Goal: Task Accomplishment & Management: Complete application form

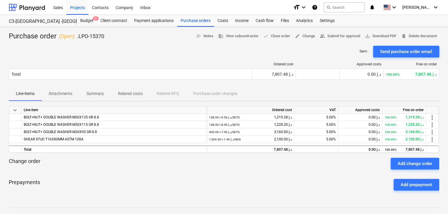
drag, startPoint x: 0, startPoint y: 0, endPoint x: 168, endPoint y: 52, distance: 176.1
click at [76, 10] on div "Projects" at bounding box center [77, 7] width 22 height 15
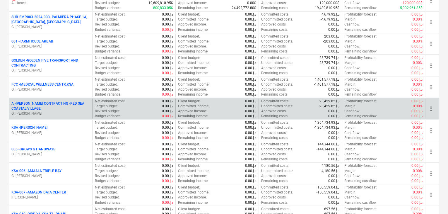
scroll to position [556, 0]
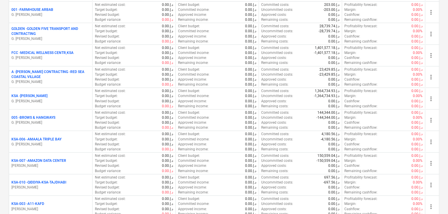
click at [60, 57] on p "G. [PERSON_NAME]" at bounding box center [50, 57] width 78 height 5
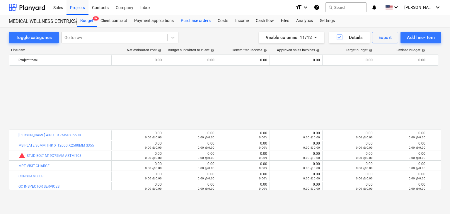
click at [204, 22] on div "Purchase orders" at bounding box center [195, 21] width 37 height 12
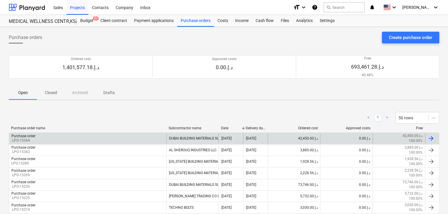
click at [47, 141] on div "Purchase order .LPO-15364" at bounding box center [87, 138] width 157 height 10
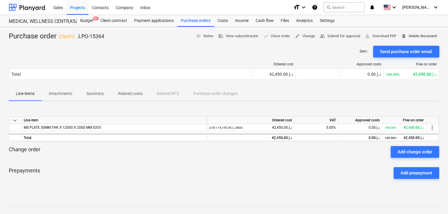
click at [422, 37] on span "delete Delete document" at bounding box center [419, 36] width 36 height 7
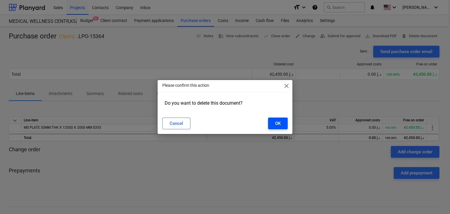
click at [281, 120] on button "OK" at bounding box center [278, 123] width 20 height 12
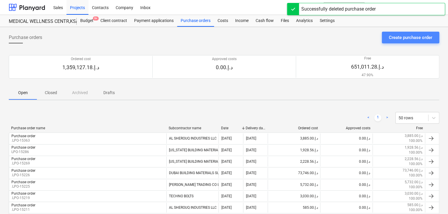
click at [409, 33] on button "Create purchase order" at bounding box center [410, 38] width 57 height 12
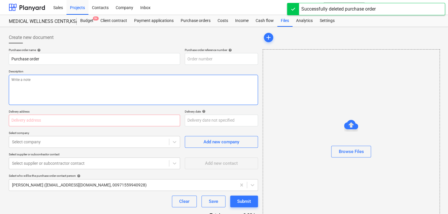
click at [181, 76] on textarea at bounding box center [133, 90] width 249 height 30
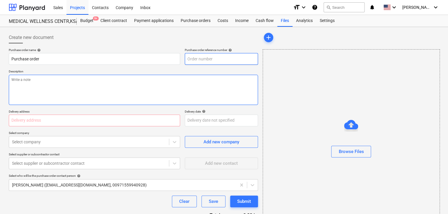
type textarea "x"
type input "FCC-PO-050"
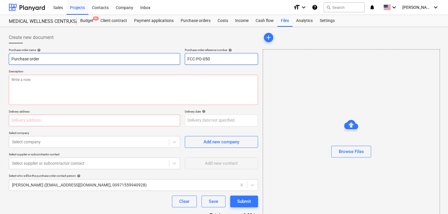
drag, startPoint x: 224, startPoint y: 62, endPoint x: 160, endPoint y: 62, distance: 63.2
click at [160, 62] on div "Purchase order name help Purchase order Purchase order reference number help FC…" at bounding box center [133, 56] width 249 height 17
type textarea "x"
type input "."
type textarea "x"
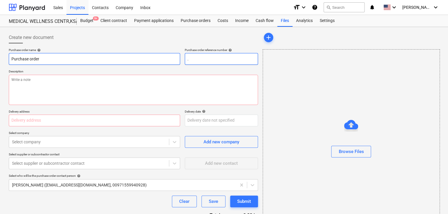
type input ".L"
type textarea "x"
type input ".LP"
type textarea "x"
type input ".LPO"
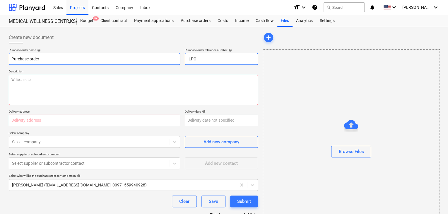
type textarea "x"
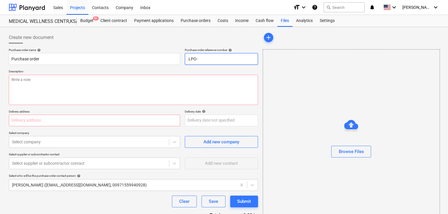
type input ".LPO-"
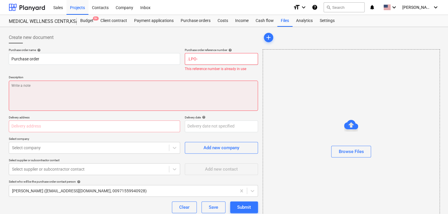
type textarea "x"
type input ".LPO-1"
type textarea "x"
type input ".LPO-15"
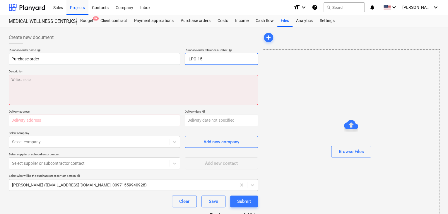
type textarea "x"
type input ".LPO-153"
type textarea "x"
type input ".LPO-1536"
type textarea "x"
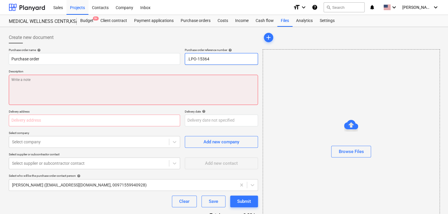
type input ".LPO-15364"
click at [147, 86] on textarea at bounding box center [133, 90] width 249 height 30
type textarea "x"
type textarea "2"
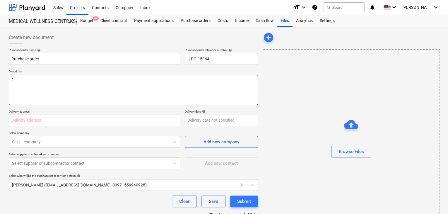
type textarea "x"
type textarea "24"
type textarea "x"
type textarea "24/"
type textarea "x"
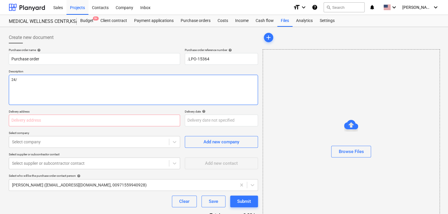
type textarea "24/A"
type textarea "x"
type textarea "24/AU"
type textarea "x"
type textarea "24/AUG"
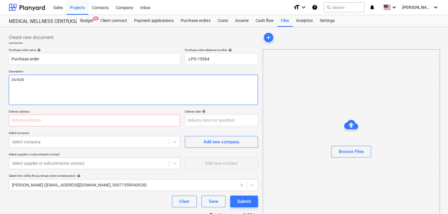
type textarea "x"
type textarea "24/AUG/"
type textarea "x"
type textarea "24/[DATE]"
type textarea "x"
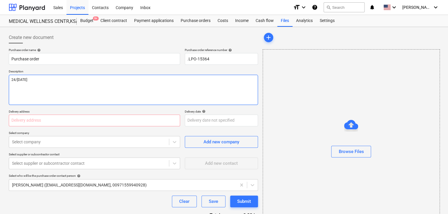
type textarea "[DATE]"
type textarea "x"
type textarea "[DATE]"
type textarea "x"
type textarea "[DATE]"
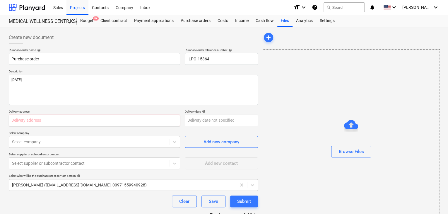
drag, startPoint x: 97, startPoint y: 119, endPoint x: 123, endPoint y: 126, distance: 26.3
click at [97, 119] on input "text" at bounding box center [94, 120] width 171 height 12
type textarea "x"
type input "L"
type textarea "x"
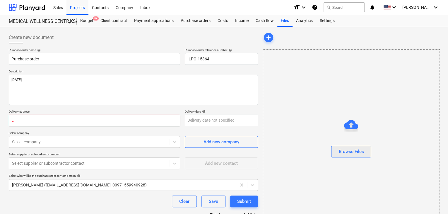
type input "LU"
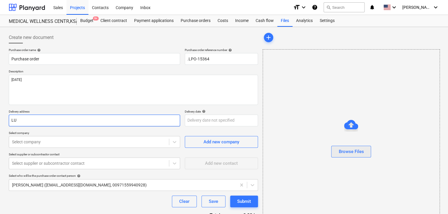
type textarea "x"
type input "LUC"
type textarea "x"
type input "LUCK"
type textarea "x"
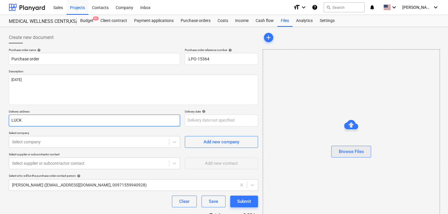
type input "LUCKY"
type textarea "x"
type input "LUCKY"
type textarea "x"
type input "LUCKY E"
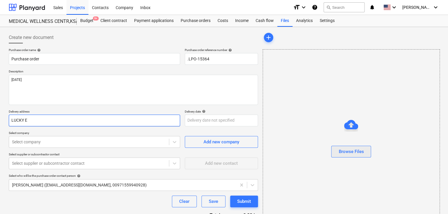
type textarea "x"
type input "LUCKY EN"
type textarea "x"
type input "LUCKY ENG"
type textarea "x"
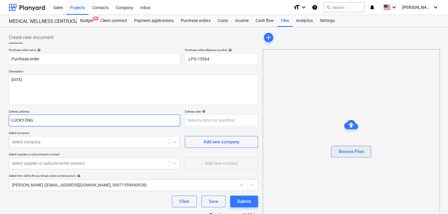
type input "LUCKY ENGI"
type textarea "x"
type input "LUCKY ENGIN"
type textarea "x"
type input "LUCKY ENGINE"
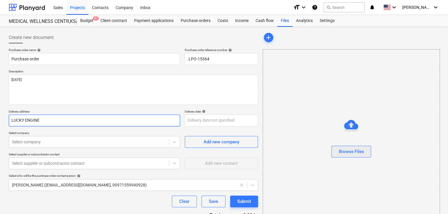
type textarea "x"
type input "LUCKY ENGINEE"
type textarea "x"
type input "LUCKY ENGINEER"
type textarea "x"
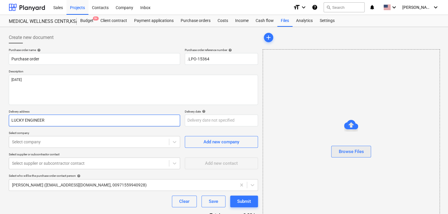
type input "LUCKY ENGINEERI"
type textarea "x"
type input "LUCKY ENGINEERIN"
type textarea "x"
type input "LUCKY ENGINEERING"
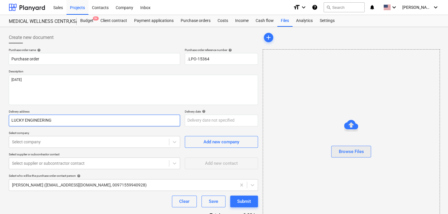
type textarea "x"
type input "LUCKY ENGINEERING S"
type textarea "x"
type input "LUCKY ENGINEERING SE"
type textarea "x"
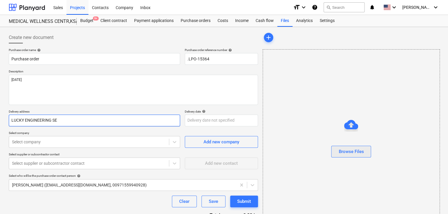
type input "LUCKY ENGINEERING SER"
type textarea "x"
type input "LUCKY ENGINEERING SERVI"
type textarea "x"
type input "LUCKY ENGINEERING SERVIC"
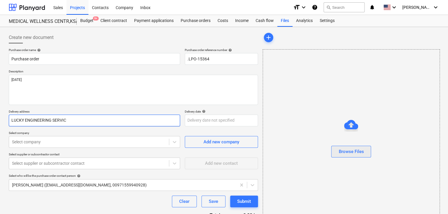
type textarea "x"
type input "LUCKY ENGINEERING SERVICE"
type textarea "x"
type input "LUCKY ENGINEERING SERVICES"
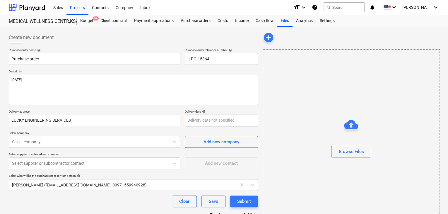
click at [195, 123] on body "Sales Projects Contacts Company Inbox format_size keyboard_arrow_down help sear…" at bounding box center [224, 107] width 448 height 214
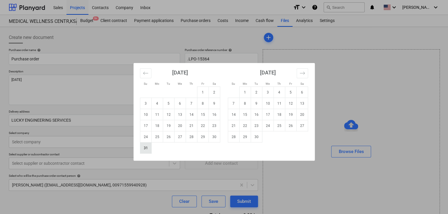
click at [149, 146] on td "31" at bounding box center [145, 147] width 11 height 11
type textarea "x"
type input "[DATE]"
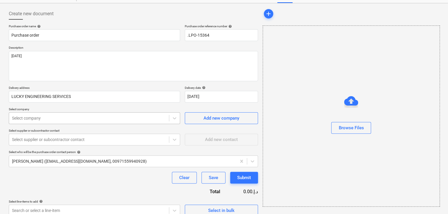
click at [133, 137] on body "Sales Projects Contacts Company Inbox format_size keyboard_arrow_down help sear…" at bounding box center [224, 83] width 448 height 214
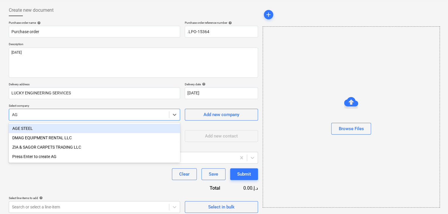
type input "AGE"
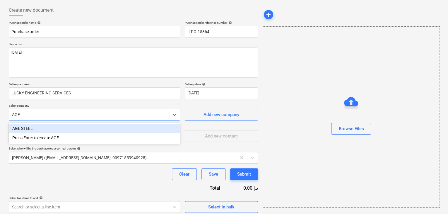
click at [61, 129] on div "AGE STEEL" at bounding box center [94, 128] width 171 height 9
type textarea "x"
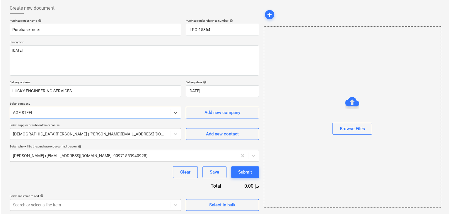
scroll to position [30, 0]
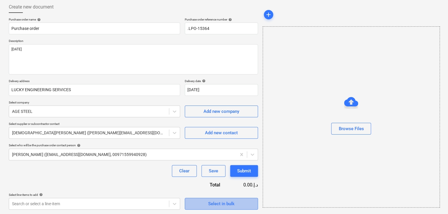
click at [195, 203] on span "Select in bulk" at bounding box center [221, 204] width 59 height 8
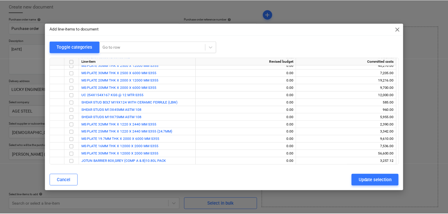
scroll to position [201, 0]
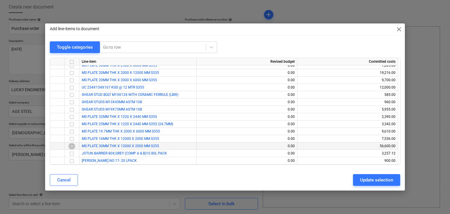
click at [69, 145] on input "checkbox" at bounding box center [71, 146] width 7 height 7
click at [362, 177] on div "Update selection" at bounding box center [376, 180] width 33 height 8
type textarea "x"
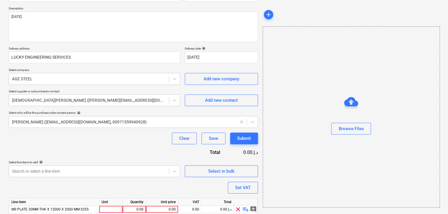
scroll to position [85, 0]
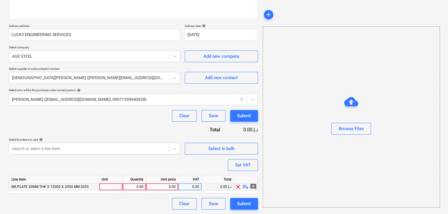
click at [104, 185] on div at bounding box center [110, 186] width 23 height 7
type input "NOS"
type textarea "x"
click at [128, 183] on div "0.00" at bounding box center [134, 186] width 18 height 7
type input "3"
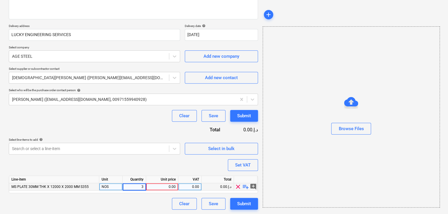
type textarea "x"
click at [153, 186] on div "0.00" at bounding box center [161, 186] width 27 height 7
type input "14695"
type textarea "x"
click at [291, 159] on div "Browse Files" at bounding box center [351, 116] width 177 height 181
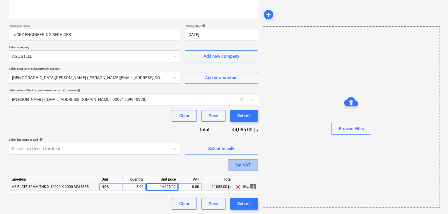
click at [241, 168] on button "Set VAT" at bounding box center [243, 165] width 30 height 12
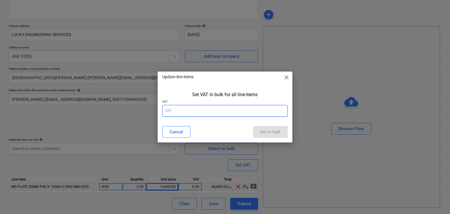
click at [198, 115] on input "text" at bounding box center [225, 111] width 126 height 12
type input "5"
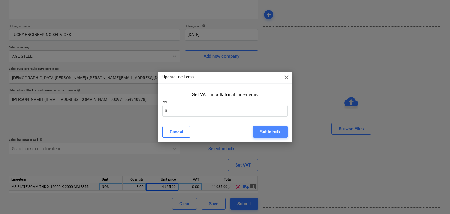
click at [267, 132] on div "Set in bulk" at bounding box center [270, 132] width 20 height 8
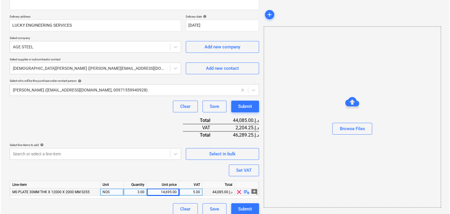
scroll to position [100, 0]
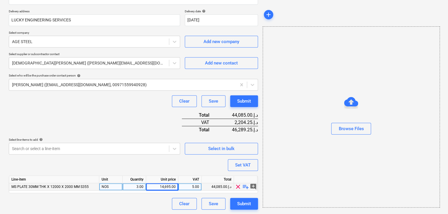
click at [238, 193] on div "Purchase order name help Purchase order Purchase order reference number help .L…" at bounding box center [133, 78] width 249 height 261
click at [242, 201] on div "Submit" at bounding box center [244, 204] width 14 height 8
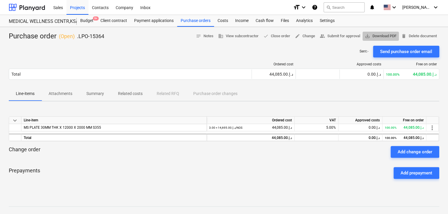
click at [377, 34] on span "save_alt Download PDF" at bounding box center [381, 36] width 32 height 7
click at [77, 11] on div "Projects" at bounding box center [77, 7] width 22 height 15
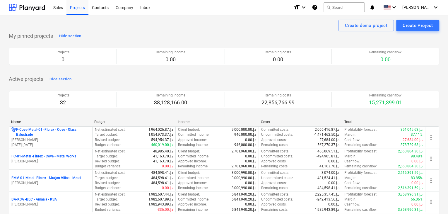
click at [63, 182] on p "[PERSON_NAME]" at bounding box center [50, 182] width 78 height 5
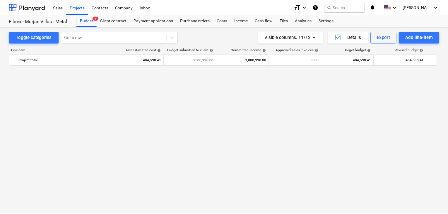
scroll to position [872, 0]
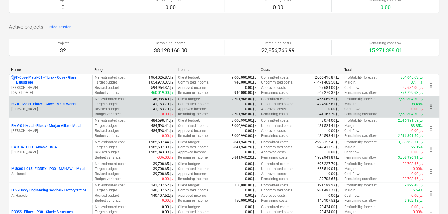
scroll to position [88, 0]
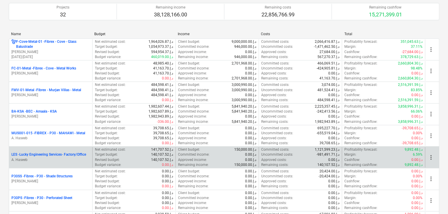
click at [64, 161] on p "A. Haseeb" at bounding box center [50, 159] width 78 height 5
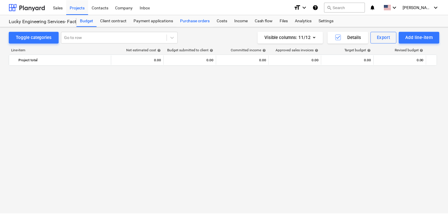
scroll to position [13666, 0]
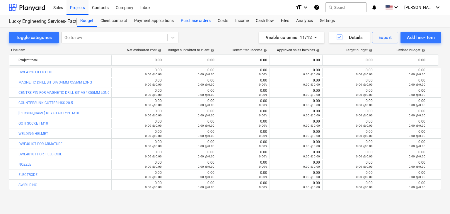
click at [186, 21] on div "Purchase orders" at bounding box center [195, 21] width 37 height 12
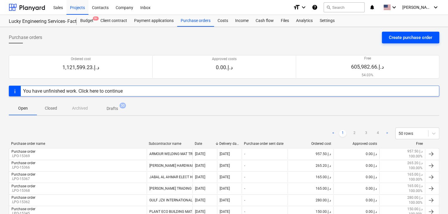
click at [395, 41] on div "Create purchase order" at bounding box center [410, 38] width 43 height 8
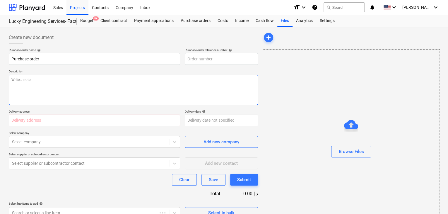
type textarea "x"
type input "LES-PO-496"
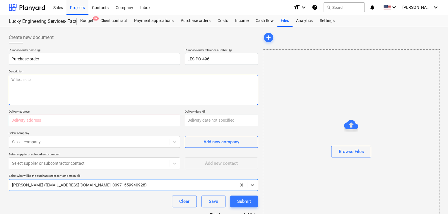
click at [172, 76] on textarea at bounding box center [133, 90] width 249 height 30
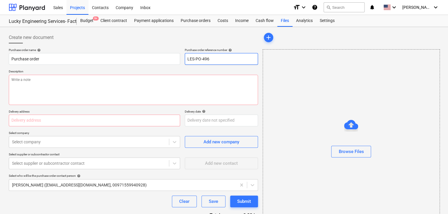
click at [193, 56] on input "LES-PO-496" at bounding box center [221, 59] width 73 height 12
click at [212, 57] on input "LES-PO-496" at bounding box center [221, 59] width 73 height 12
type textarea "x"
type input "LES-PO-49"
type textarea "x"
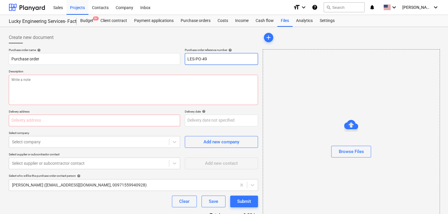
type input "LES-PO-4"
type textarea "x"
type input "LES-PO-"
type textarea "x"
type input "LES-PO"
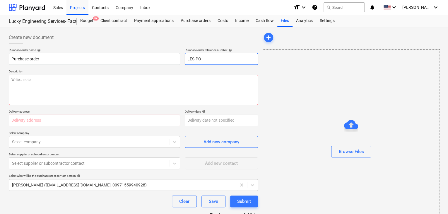
type textarea "x"
type input "LES-P"
type textarea "x"
type input "LES-"
type textarea "x"
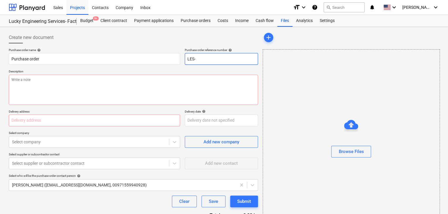
type input "LES"
type textarea "x"
type input "LE"
type textarea "x"
type input "L"
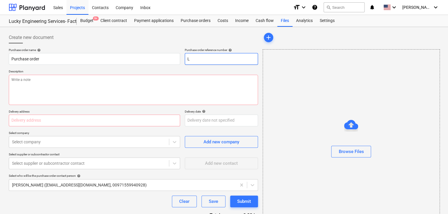
type textarea "x"
type input "LES-PO-496"
type textarea "x"
type input "LES-PO-496L"
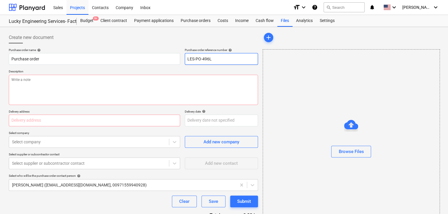
type textarea "x"
type input "LES-PO-496LP"
type textarea "x"
type input "LES-PO-496L"
type textarea "x"
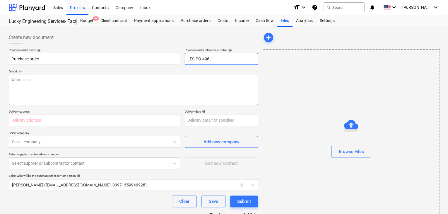
type input "LES-PO-496"
type textarea "x"
type input "LES-PO-49"
type textarea "x"
type input "LES-PO-4"
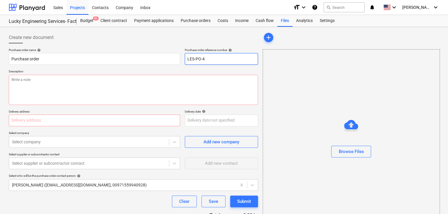
type textarea "x"
type input "LES-PO-"
type textarea "x"
type input "LES-P"
type textarea "x"
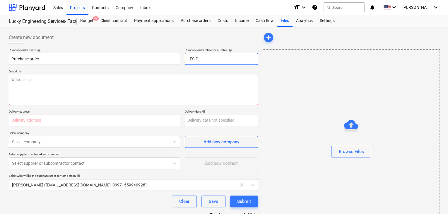
type input "LES-"
type textarea "x"
type input "LE"
type textarea "x"
type input "L"
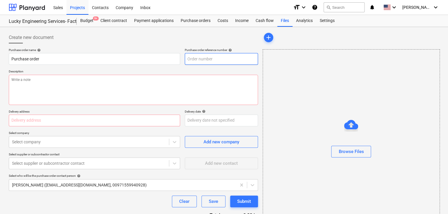
type textarea "x"
type input "LES-PO-496"
type textarea "x"
type input "LES-PO-49"
type textarea "x"
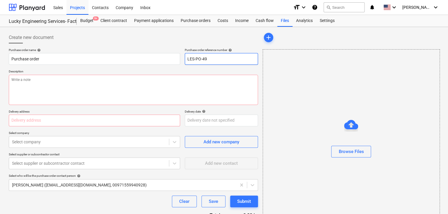
type input "LES-PO-4"
type textarea "x"
type input "LES-PO-"
type textarea "x"
type input "LES-PO"
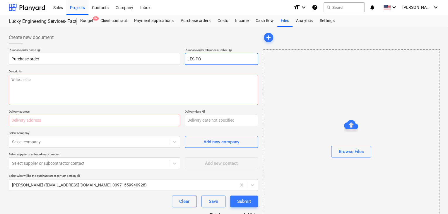
type textarea "x"
type input "LES-P"
type textarea "x"
type input "LES-"
type textarea "x"
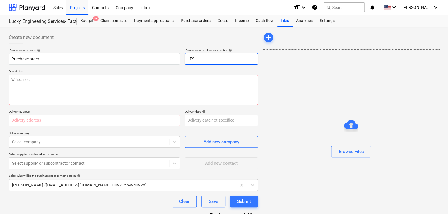
type input "LES"
type textarea "x"
type input "LE"
type textarea "x"
type input "L"
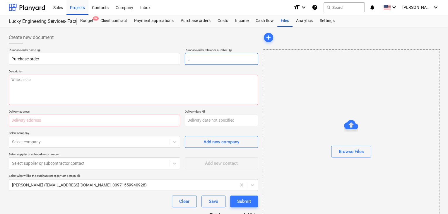
type textarea "x"
type input "LP"
type textarea "x"
type input "LPO"
type textarea "x"
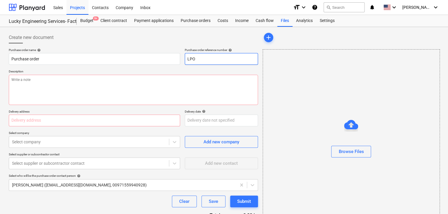
type input "LPO-"
type textarea "x"
type input "LPO-1"
type textarea "x"
type input "LPO-15"
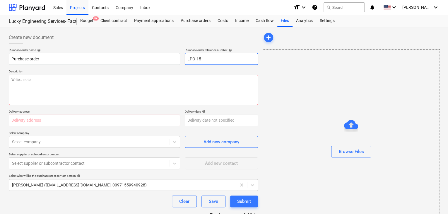
type textarea "x"
type input "LPO-153"
type textarea "x"
type input "LPO-1532"
type textarea "x"
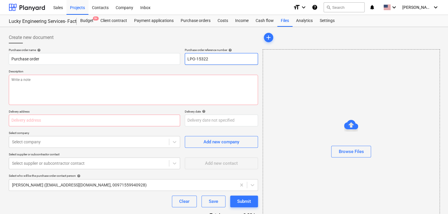
type input "LPO-15322"
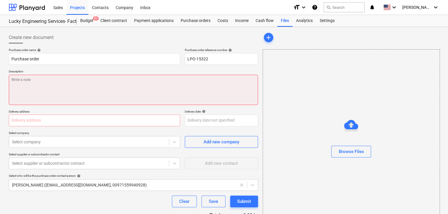
click at [43, 85] on textarea at bounding box center [133, 90] width 249 height 30
type textarea "x"
type textarea "2"
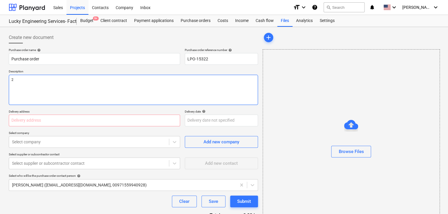
type textarea "x"
type textarea "24"
type textarea "x"
type textarea "24/"
type textarea "x"
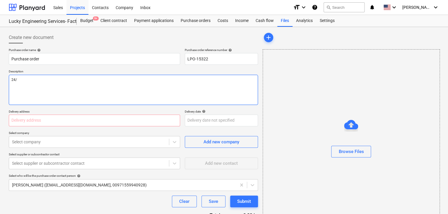
type textarea "24/A"
type textarea "x"
type textarea "24/AU"
type textarea "x"
type textarea "24/AUG"
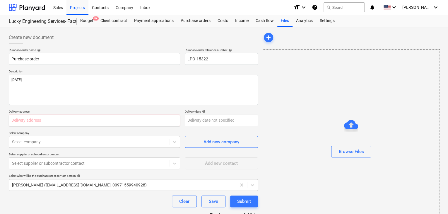
click at [13, 117] on input "text" at bounding box center [94, 120] width 171 height 12
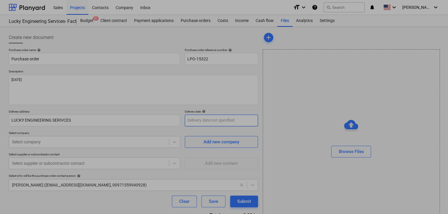
click at [195, 124] on body "Sales Projects Contacts Company Inbox format_size keyboard_arrow_down help sear…" at bounding box center [224, 107] width 448 height 214
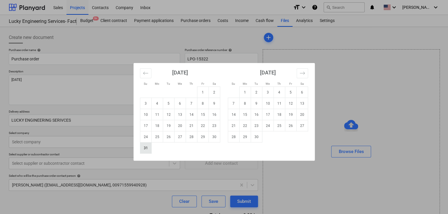
click at [145, 152] on td "31" at bounding box center [145, 147] width 11 height 11
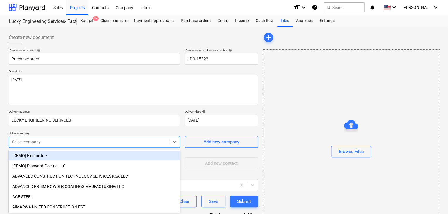
scroll to position [27, 0]
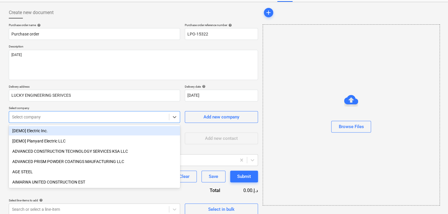
click at [40, 140] on body "Sales Projects Contacts Company Inbox format_size keyboard_arrow_down help sear…" at bounding box center [224, 82] width 448 height 214
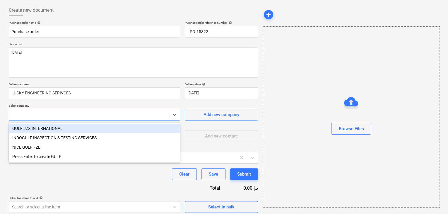
drag, startPoint x: 40, startPoint y: 140, endPoint x: 37, endPoint y: 128, distance: 12.8
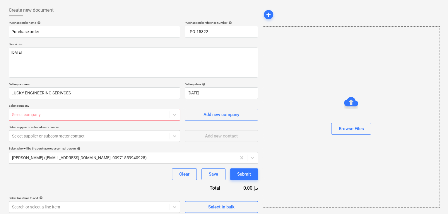
click at [50, 109] on div "Select company" at bounding box center [94, 115] width 171 height 12
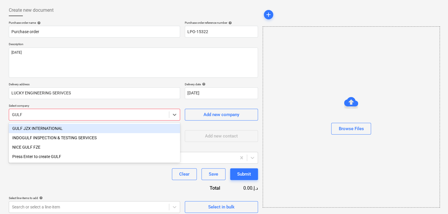
click at [45, 128] on div "GULF JZX INTERNATIONAL" at bounding box center [94, 128] width 171 height 9
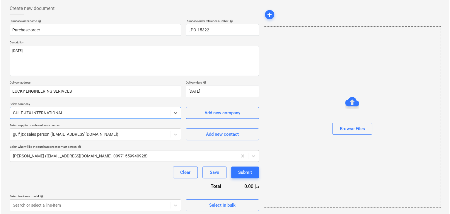
scroll to position [30, 0]
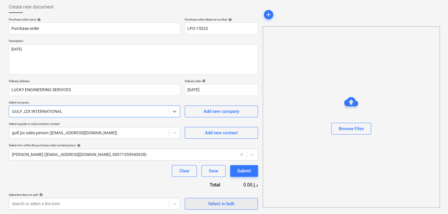
click at [194, 207] on button "Select in bulk" at bounding box center [221, 204] width 73 height 12
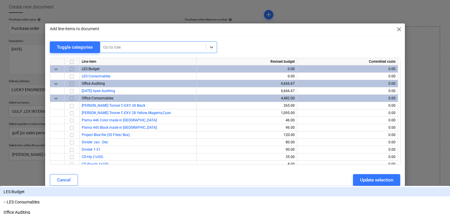
click at [110, 51] on div "Go to row" at bounding box center [153, 47] width 106 height 8
drag, startPoint x: 110, startPoint y: 51, endPoint x: 115, endPoint y: 44, distance: 8.4
click at [115, 44] on div at bounding box center [153, 47] width 100 height 6
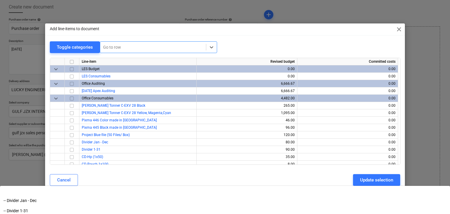
scroll to position [117, 0]
click at [110, 46] on div at bounding box center [153, 47] width 100 height 6
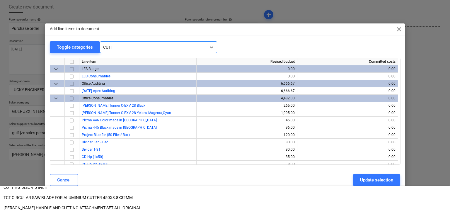
scroll to position [612, 0]
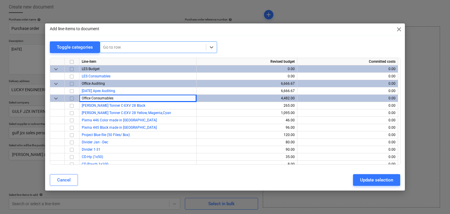
drag, startPoint x: 153, startPoint y: 97, endPoint x: 110, endPoint y: 45, distance: 67.1
click at [110, 45] on div at bounding box center [153, 47] width 100 height 6
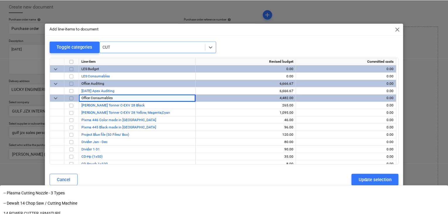
scroll to position [88, 0]
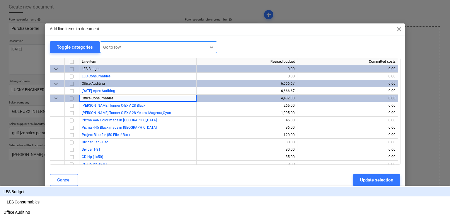
click at [108, 49] on div at bounding box center [153, 47] width 100 height 6
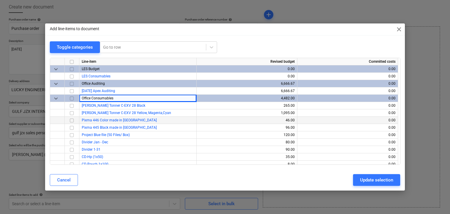
drag, startPoint x: 141, startPoint y: 85, endPoint x: 128, endPoint y: 119, distance: 35.6
click at [112, 49] on div at bounding box center [153, 47] width 100 height 6
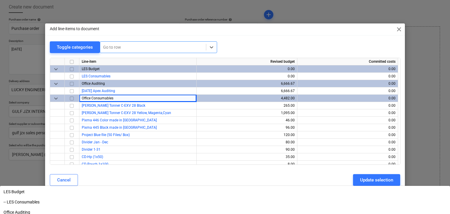
drag, startPoint x: 146, startPoint y: 132, endPoint x: 115, endPoint y: 46, distance: 91.7
click at [115, 46] on div at bounding box center [153, 47] width 100 height 6
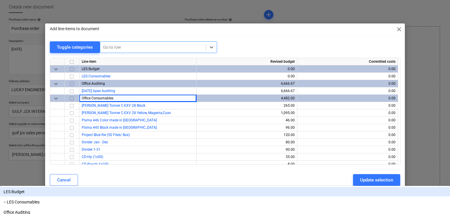
click at [399, 27] on span "close" at bounding box center [398, 29] width 7 height 7
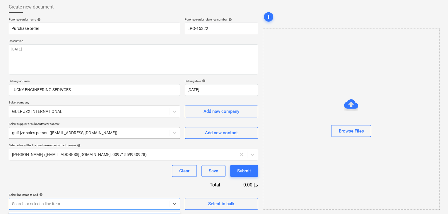
click at [32, 183] on body "Sales Projects Contacts Company Inbox format_size keyboard_arrow_down help sear…" at bounding box center [224, 77] width 448 height 214
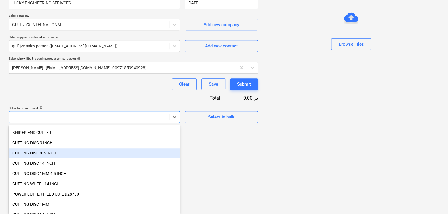
scroll to position [30, 0]
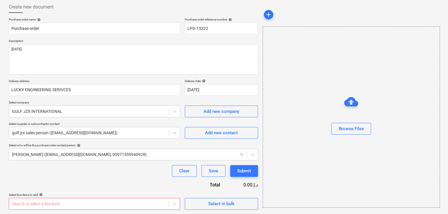
drag, startPoint x: 50, startPoint y: 185, endPoint x: 40, endPoint y: 196, distance: 15.3
click at [40, 196] on p "Select line-items to add help" at bounding box center [94, 195] width 171 height 5
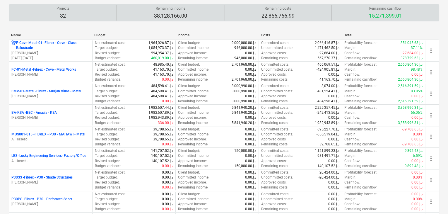
scroll to position [117, 0]
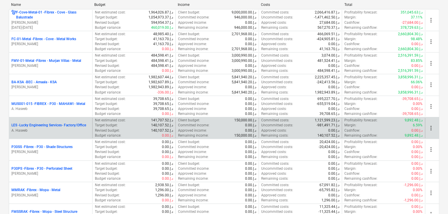
click at [54, 130] on p "A. Haseeb" at bounding box center [50, 130] width 78 height 5
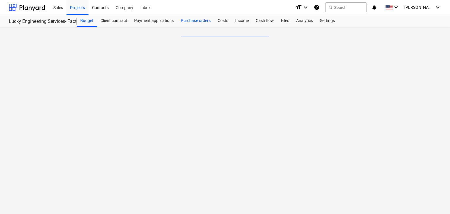
click at [194, 24] on div "Purchase orders" at bounding box center [195, 21] width 37 height 12
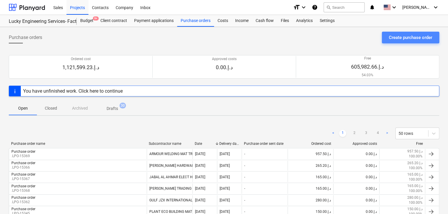
click at [394, 36] on div "Create purchase order" at bounding box center [410, 38] width 43 height 8
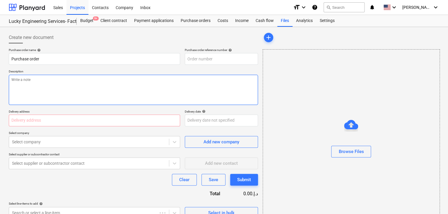
click at [199, 79] on textarea at bounding box center [133, 90] width 249 height 30
type textarea "x"
type input "LES-PO-497"
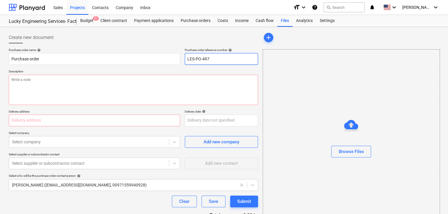
drag, startPoint x: 222, startPoint y: 58, endPoint x: 181, endPoint y: 59, distance: 41.3
click at [181, 59] on div "Purchase order name help Purchase order Purchase order reference number help LE…" at bounding box center [133, 56] width 249 height 17
type textarea "x"
type input "."
type textarea "x"
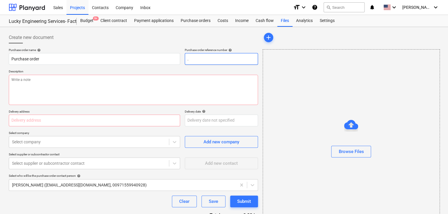
type input ".L"
type textarea "x"
type input ".LP"
type textarea "x"
type input ".LPO"
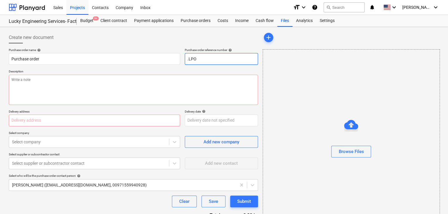
type textarea "x"
type input ".LPO-"
type textarea "x"
type input ".LPO-1"
type textarea "x"
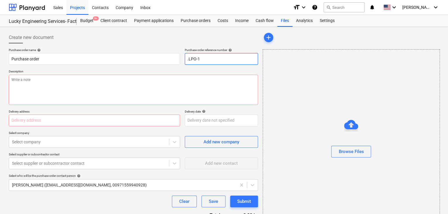
type input ".LPO-15"
type textarea "x"
type input ".LPO-153"
type textarea "x"
type input ".LPO-1532"
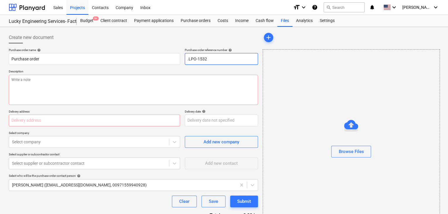
type textarea "x"
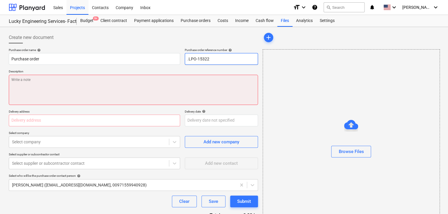
type input ".LPO-15322"
click at [115, 89] on textarea at bounding box center [133, 90] width 249 height 30
type textarea "x"
type textarea "2"
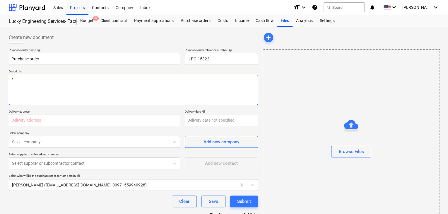
type textarea "x"
type textarea "24"
type textarea "x"
type textarea "24/"
type textarea "x"
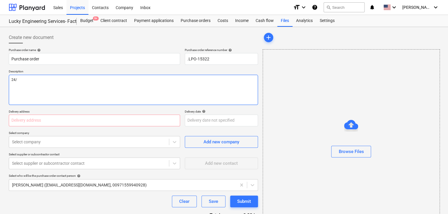
type textarea "24/A"
type textarea "x"
type textarea "24/AU"
type textarea "x"
type textarea "24/AUG"
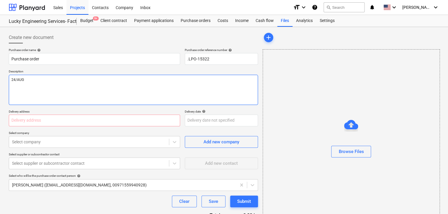
type textarea "x"
type textarea "24/AUG/"
type textarea "x"
type textarea "24/[DATE]"
type textarea "x"
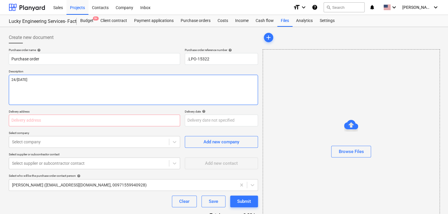
type textarea "[DATE]"
type textarea "x"
type textarea "[DATE]"
type textarea "x"
type textarea "[DATE]"
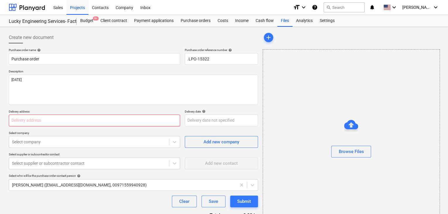
click at [69, 119] on input "text" at bounding box center [94, 120] width 171 height 12
type textarea "x"
type input "L"
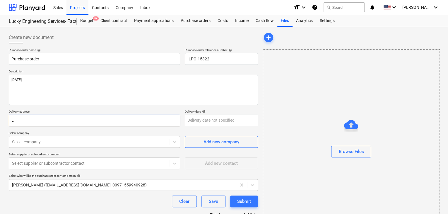
type textarea "x"
type input "LU"
type textarea "x"
type input "LUC"
type textarea "x"
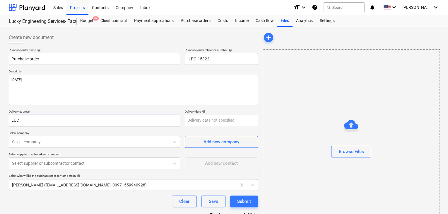
type input "LUCK"
type textarea "x"
type input "LUCKY"
type textarea "x"
type input "LUCKY"
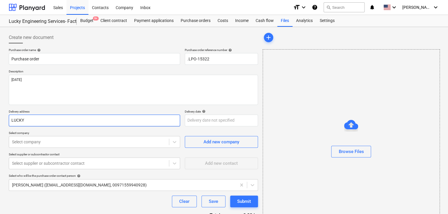
type textarea "x"
type input "LUCKY E"
type textarea "x"
type input "LUCKY EN"
type textarea "x"
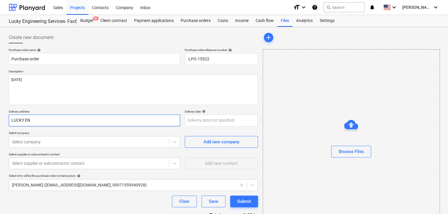
type input "LUCKY ENG"
type textarea "x"
type input "LUCKY ENGI"
type textarea "x"
type input "LUCKY ENGIN"
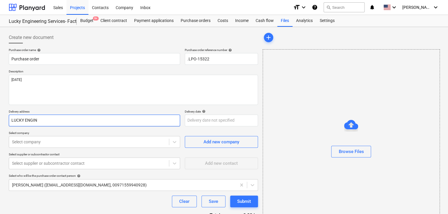
type textarea "x"
type input "LUCKY ENGINE"
type textarea "x"
type input "LUCKY ENGINEE"
type textarea "x"
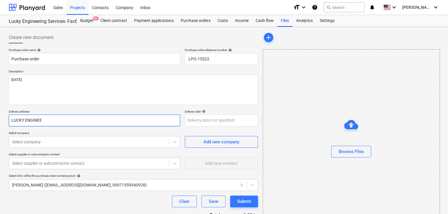
type input "LUCKY ENGINEER"
type textarea "x"
type input "LUCKY ENGINEERI"
type textarea "x"
type input "LUCKY ENGINEERIN"
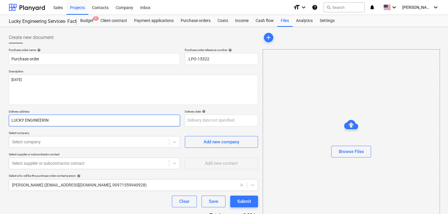
type textarea "x"
type input "LUCKY ENGINEERING"
type textarea "x"
type input "LUCKY ENGINEERING"
type textarea "x"
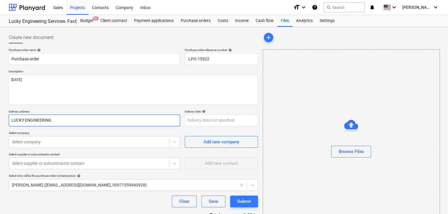
type input "LUCKY ENGINEERING S"
type textarea "x"
type input "LUCKY ENGINEERING SE"
type textarea "x"
type input "LUCKY ENGINEERING SER"
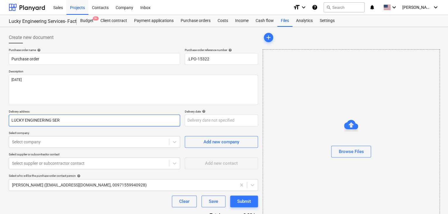
type textarea "x"
type input "LUCKY ENGINEERING SERV"
type textarea "x"
type input "LUCKY ENGINEERING SERVI"
type textarea "x"
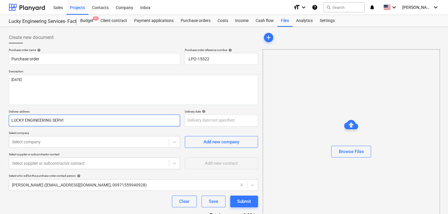
type input "LUCKY ENGINEERING SERVIC"
type textarea "x"
type input "LUCKY ENGINEERING SERVICE"
type textarea "x"
type input "LUCKY ENGINEERING SERVICES"
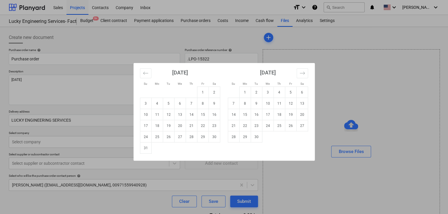
click at [190, 120] on body "Sales Projects Contacts Company Inbox format_size keyboard_arrow_down help sear…" at bounding box center [224, 107] width 448 height 214
drag, startPoint x: 146, startPoint y: 147, endPoint x: 104, endPoint y: 141, distance: 42.8
click at [144, 147] on td "31" at bounding box center [145, 147] width 11 height 11
type textarea "x"
type input "[DATE]"
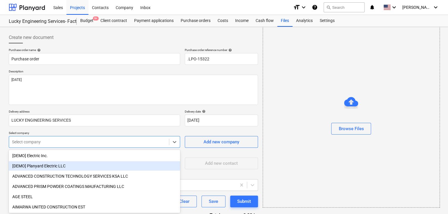
scroll to position [27, 0]
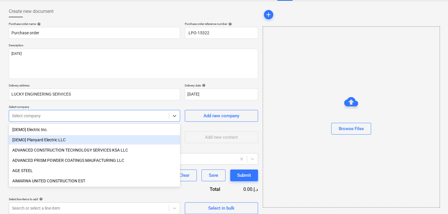
click at [62, 143] on body "Sales Projects Contacts Company Inbox format_size keyboard_arrow_down help sear…" at bounding box center [224, 81] width 448 height 214
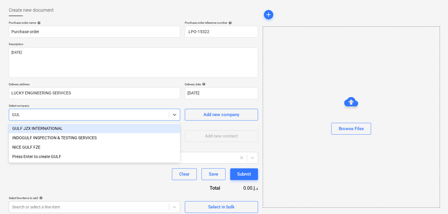
type input "GULF"
click at [61, 131] on div "GULF JZX INTERNATIONAL" at bounding box center [94, 128] width 171 height 9
type textarea "x"
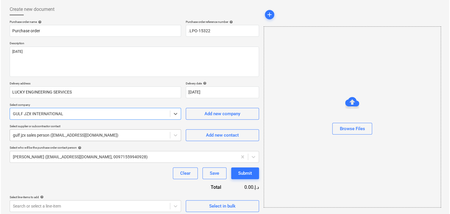
scroll to position [30, 0]
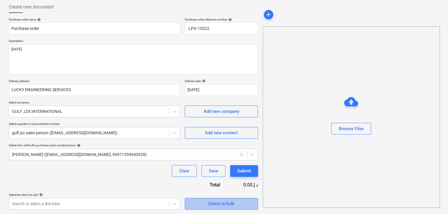
click at [199, 202] on span "Select in bulk" at bounding box center [221, 204] width 59 height 8
type textarea "x"
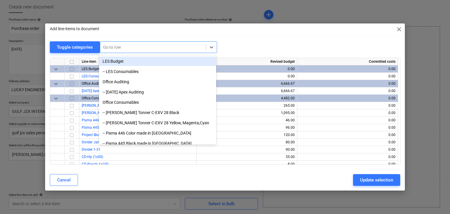
click at [118, 53] on div "Go to row" at bounding box center [158, 47] width 117 height 12
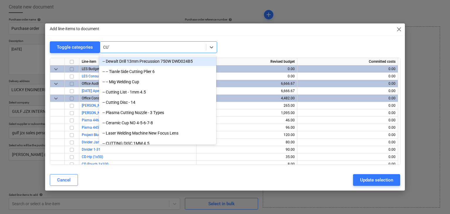
type input "CUTT"
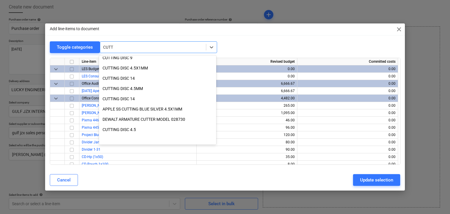
scroll to position [117, 0]
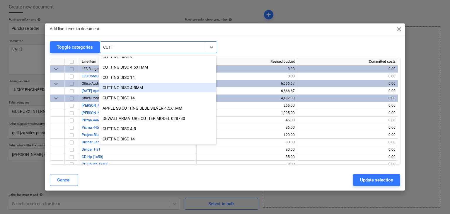
click at [141, 90] on div "CUTTING DISC 4.5MM" at bounding box center [157, 87] width 117 height 9
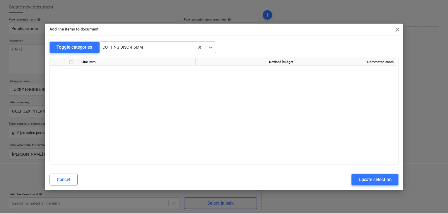
scroll to position [3000, 0]
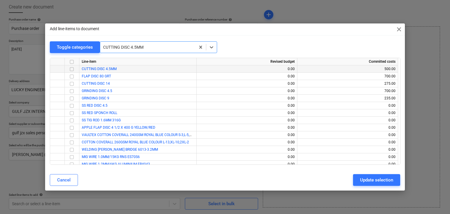
click at [71, 70] on input "checkbox" at bounding box center [71, 69] width 7 height 7
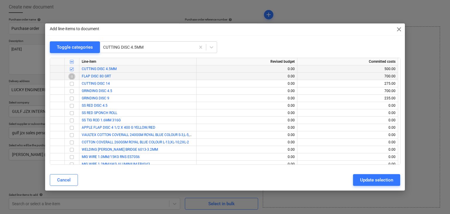
click at [71, 77] on input "checkbox" at bounding box center [71, 76] width 7 height 7
click at [71, 83] on input "checkbox" at bounding box center [71, 83] width 7 height 7
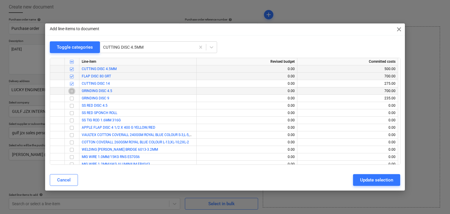
click at [71, 89] on input "checkbox" at bounding box center [71, 91] width 7 height 7
click at [69, 95] on input "checkbox" at bounding box center [71, 98] width 7 height 7
click at [357, 174] on button "Update selection" at bounding box center [376, 180] width 47 height 12
type textarea "x"
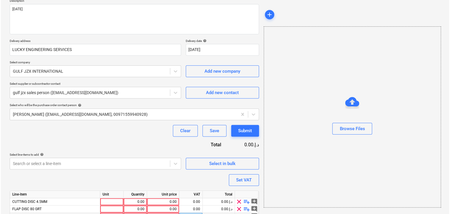
scroll to position [115, 0]
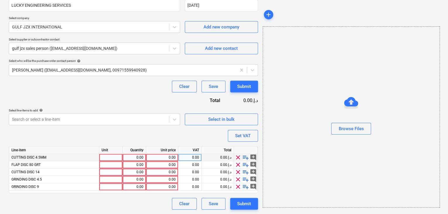
click at [110, 157] on div at bounding box center [110, 157] width 23 height 7
type input "NOS"
type textarea "x"
type input "NOS"
type textarea "x"
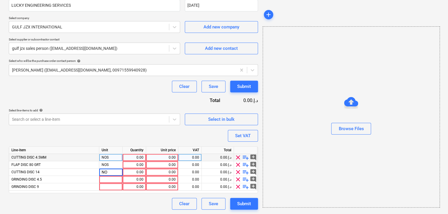
type input "NOS"
type textarea "x"
type input "NOS"
type textarea "x"
type input "NOS"
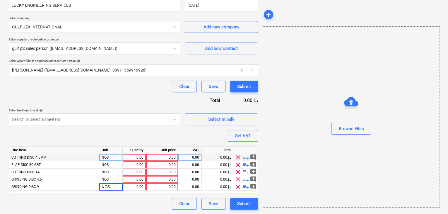
type textarea "x"
click at [137, 155] on div "0.00" at bounding box center [134, 157] width 18 height 7
type input "1000"
type textarea "x"
type input "500"
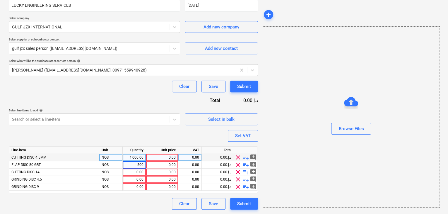
type textarea "x"
type input "50"
type textarea "x"
type input "500"
type textarea "x"
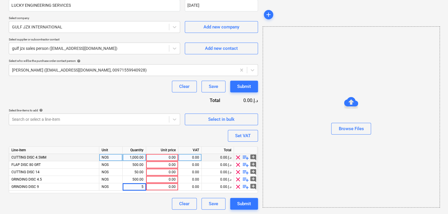
type input "50"
type textarea "x"
click at [164, 157] on div "0.00" at bounding box center [161, 157] width 27 height 7
type input "0.50"
type textarea "x"
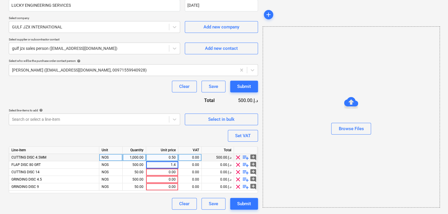
type input "1.40"
type textarea "x"
type input "5.50"
type textarea "x"
type input "1.40"
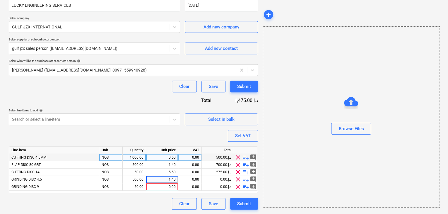
type textarea "x"
type input "4.70"
type textarea "x"
click at [284, 131] on div "Browse Files" at bounding box center [351, 117] width 176 height 44
click at [253, 131] on button "Set VAT" at bounding box center [243, 136] width 30 height 12
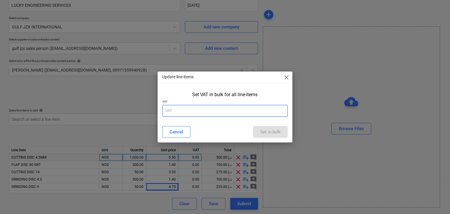
click at [207, 108] on input "text" at bounding box center [225, 111] width 126 height 12
type input "5"
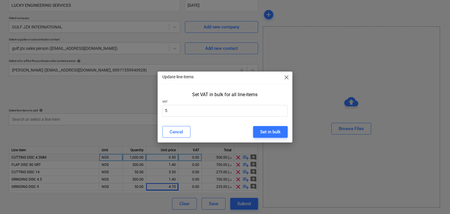
click at [256, 124] on div "Cancel Set in bulk" at bounding box center [225, 132] width 133 height 16
click at [263, 130] on div "Set in bulk" at bounding box center [270, 132] width 20 height 8
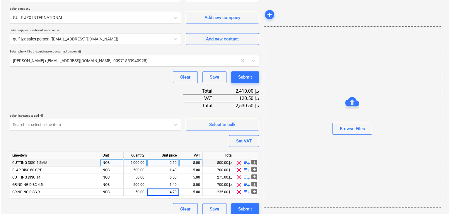
scroll to position [129, 0]
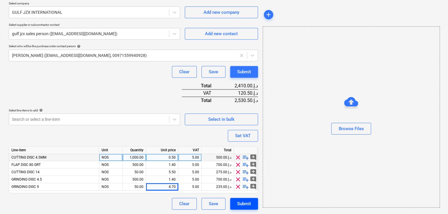
click at [242, 200] on div "Submit" at bounding box center [244, 204] width 14 height 8
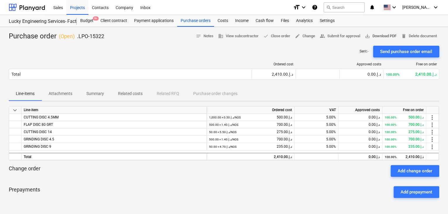
click at [375, 32] on button "save_alt Download PDF" at bounding box center [380, 36] width 36 height 9
click at [188, 23] on div "Purchase orders" at bounding box center [195, 21] width 37 height 12
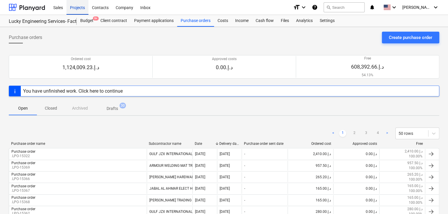
click at [78, 7] on div "Projects" at bounding box center [77, 7] width 22 height 15
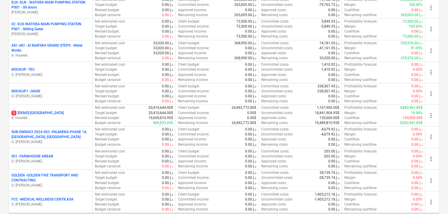
scroll to position [322, 0]
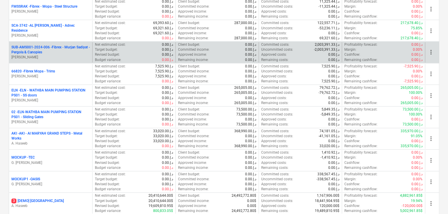
click at [47, 50] on p "SUB-AMS001-2024-006 - Fibrex - Murjan Sadiyat - Pergola & Canopies" at bounding box center [50, 50] width 78 height 10
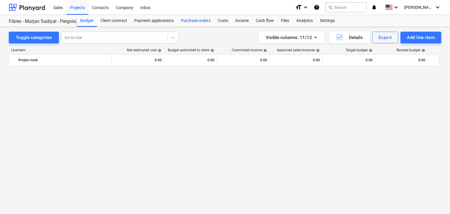
click at [195, 25] on div "Purchase orders" at bounding box center [195, 21] width 37 height 12
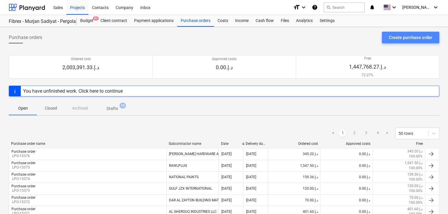
click at [393, 35] on div "Create purchase order" at bounding box center [410, 38] width 43 height 8
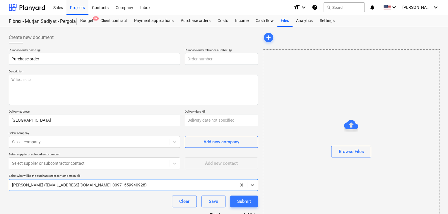
click at [203, 66] on div "Purchase order name help Purchase order Purchase order reference number help De…" at bounding box center [133, 144] width 249 height 192
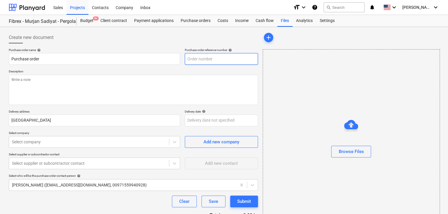
type textarea "x"
type input "SUB-AMS001-2024-006-PO-230"
drag, startPoint x: 246, startPoint y: 57, endPoint x: 188, endPoint y: 58, distance: 57.9
click at [188, 58] on input "SUB-AMS001-2024-006-PO-230" at bounding box center [221, 59] width 73 height 12
type textarea "x"
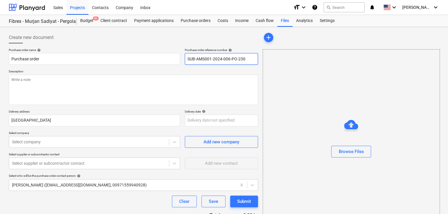
type input "."
type textarea "x"
type input ".l"
type textarea "x"
type input ".lp"
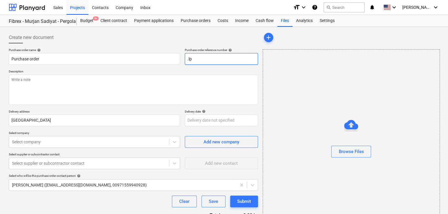
type textarea "x"
type input ".lpo"
type textarea "x"
type input ".lpo-"
type textarea "x"
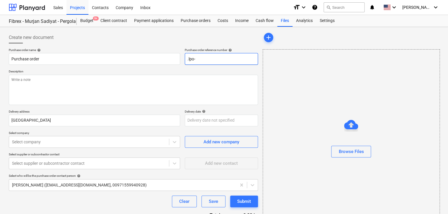
type input ".lpo-1"
type textarea "x"
type input ".lpo-15"
type textarea "x"
type input ".lpo-153"
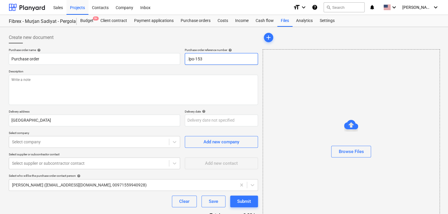
type textarea "x"
type input ".lpo-1537"
type textarea "x"
type input ".lpo-15377"
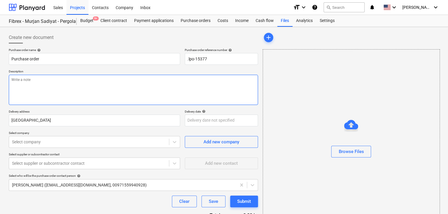
click at [41, 79] on textarea at bounding box center [133, 90] width 249 height 30
type textarea "x"
type textarea "2"
type textarea "x"
type textarea "24"
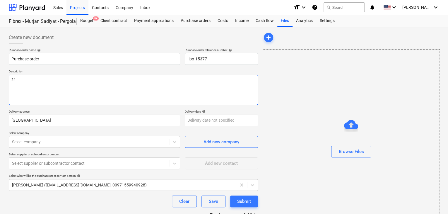
type textarea "x"
type textarea "24/"
type textarea "x"
type textarea "24/A"
type textarea "x"
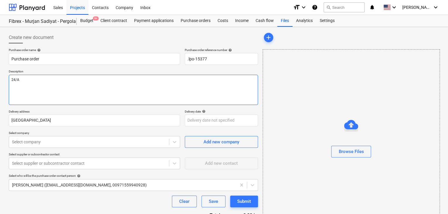
type textarea "24/AU"
type textarea "x"
type textarea "24/AUG"
type textarea "x"
type textarea "24/AUG/"
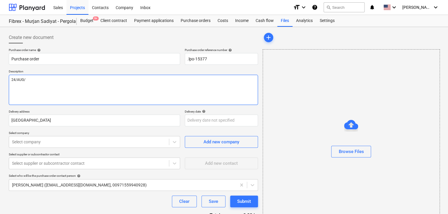
type textarea "x"
type textarea "24/[DATE]"
type textarea "x"
type textarea "[DATE]"
type textarea "x"
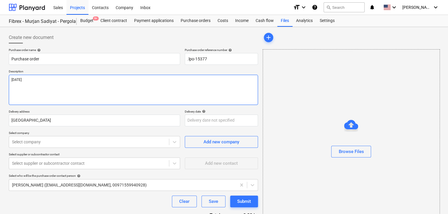
type textarea "[DATE]"
type textarea "x"
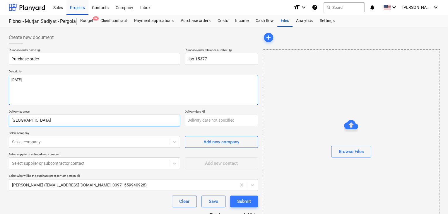
type textarea "[DATE]"
click at [31, 120] on input "Abu Dhabi" at bounding box center [94, 120] width 171 height 12
type textarea "x"
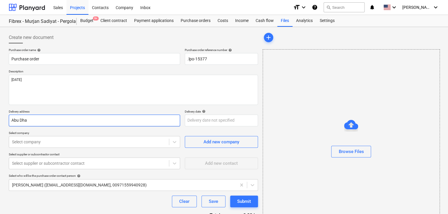
type input "Abu Dh"
type textarea "x"
type input "Abu D"
type textarea "x"
type input "Abu"
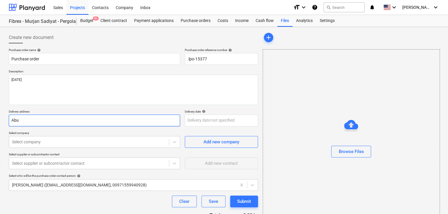
type textarea "x"
type input "Ab"
type textarea "x"
type input "A"
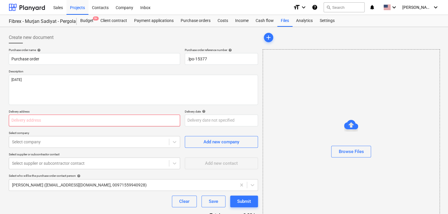
type textarea "x"
type input "L"
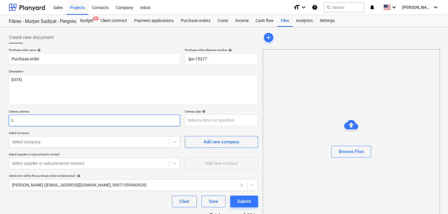
type textarea "x"
type input "LU"
type textarea "x"
type input "LUC"
type textarea "x"
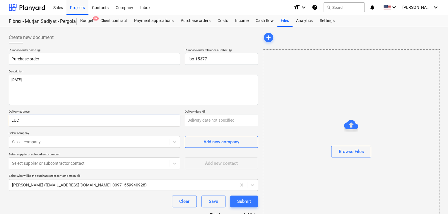
type input "LUCK"
type textarea "x"
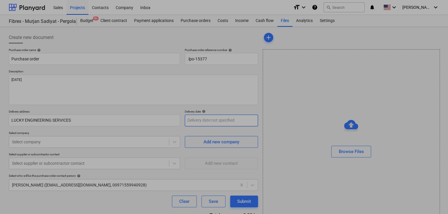
click at [188, 117] on body "Sales Projects Contacts Company Inbox format_size keyboard_arrow_down help sear…" at bounding box center [224, 107] width 448 height 214
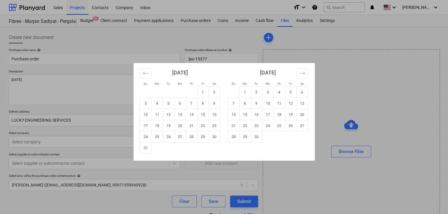
drag, startPoint x: 145, startPoint y: 148, endPoint x: 131, endPoint y: 148, distance: 14.9
click at [142, 148] on td "31" at bounding box center [145, 147] width 11 height 11
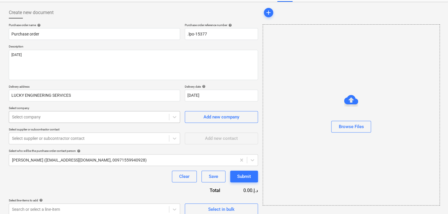
click at [49, 143] on body "Sales Projects Contacts Company Inbox format_size keyboard_arrow_down help sear…" at bounding box center [224, 82] width 448 height 214
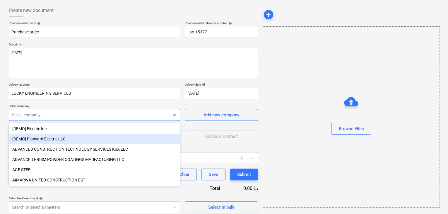
scroll to position [27, 0]
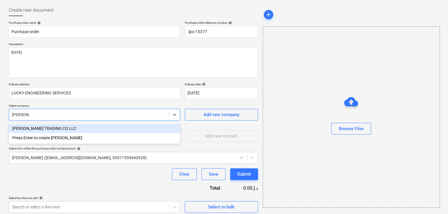
click at [58, 128] on div "[PERSON_NAME] TRADING CO LLC" at bounding box center [94, 128] width 171 height 9
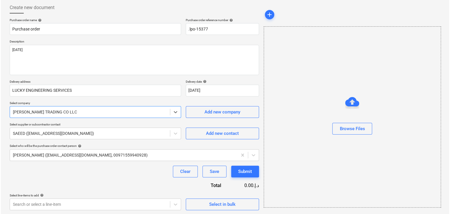
scroll to position [30, 0]
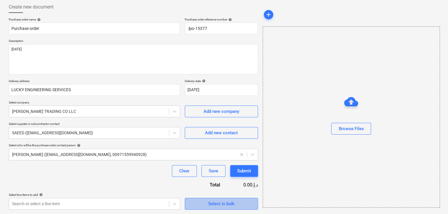
click at [195, 204] on span "Select in bulk" at bounding box center [221, 204] width 59 height 8
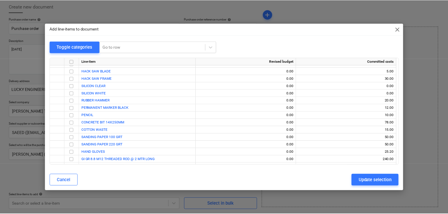
scroll to position [2586, 0]
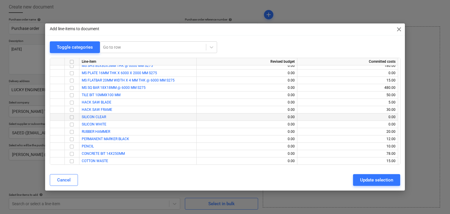
click at [70, 117] on input "checkbox" at bounding box center [71, 117] width 7 height 7
click at [70, 123] on input "checkbox" at bounding box center [71, 124] width 7 height 7
click at [366, 179] on div "Update selection" at bounding box center [376, 180] width 33 height 8
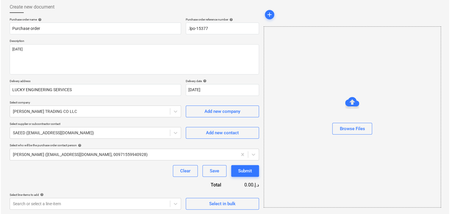
scroll to position [93, 0]
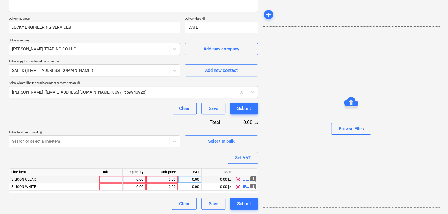
click at [104, 178] on div at bounding box center [110, 179] width 23 height 7
click at [126, 178] on div "0.00" at bounding box center [134, 179] width 18 height 7
click at [153, 179] on div "0.00" at bounding box center [161, 179] width 27 height 7
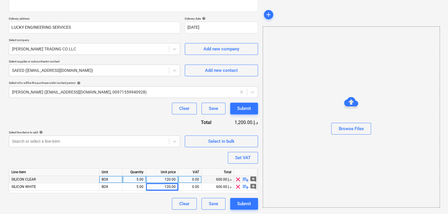
drag, startPoint x: 313, startPoint y: 167, endPoint x: 272, endPoint y: 161, distance: 41.5
click at [308, 167] on div "Browse Files" at bounding box center [351, 116] width 177 height 181
click at [255, 163] on button "Set VAT" at bounding box center [243, 158] width 30 height 12
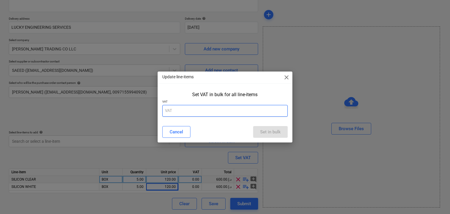
click at [190, 109] on input "text" at bounding box center [225, 111] width 126 height 12
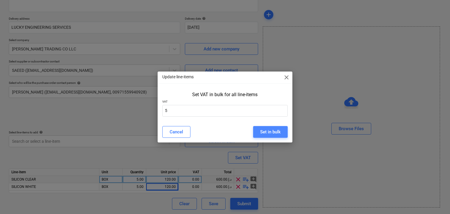
click at [261, 133] on div "Set in bulk" at bounding box center [270, 132] width 20 height 8
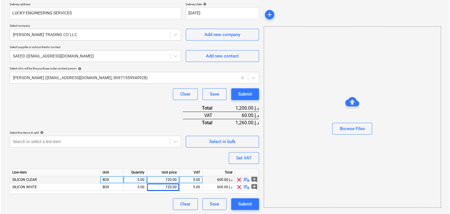
scroll to position [107, 0]
click at [241, 206] on div "Submit" at bounding box center [244, 204] width 14 height 8
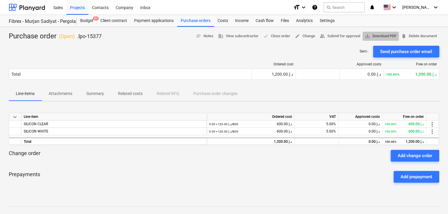
click at [373, 37] on span "save_alt Download PDF" at bounding box center [381, 36] width 32 height 7
click at [77, 8] on div "Projects" at bounding box center [77, 7] width 22 height 15
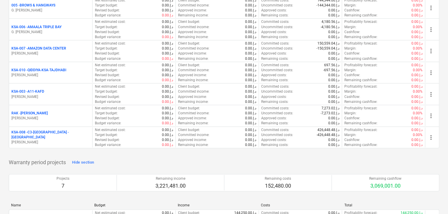
scroll to position [673, 0]
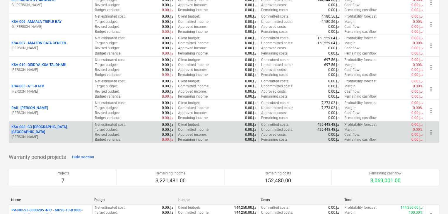
click at [58, 134] on p "[PERSON_NAME]" at bounding box center [50, 136] width 78 height 5
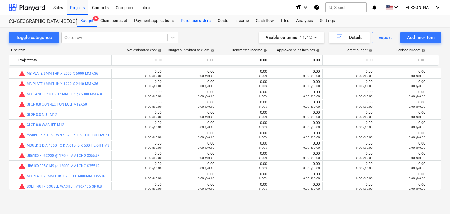
click at [191, 22] on div "Purchase orders" at bounding box center [195, 21] width 37 height 12
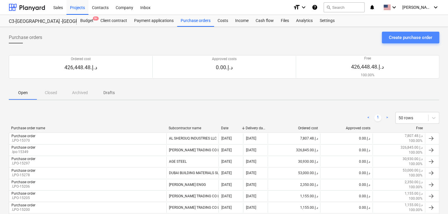
click at [397, 39] on div "Create purchase order" at bounding box center [410, 38] width 43 height 8
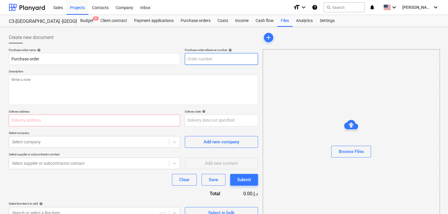
click at [210, 63] on input "text" at bounding box center [221, 59] width 73 height 12
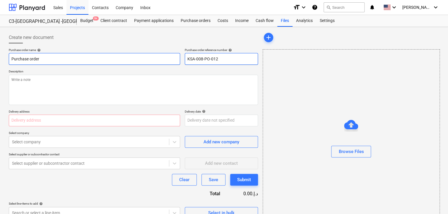
drag, startPoint x: 220, startPoint y: 59, endPoint x: 176, endPoint y: 55, distance: 44.3
click at [176, 55] on div "Purchase order name help Purchase order Purchase order reference number help KS…" at bounding box center [133, 56] width 249 height 17
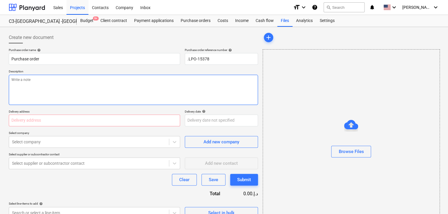
click at [59, 90] on textarea at bounding box center [133, 90] width 249 height 30
click at [18, 117] on input "text" at bounding box center [94, 120] width 171 height 12
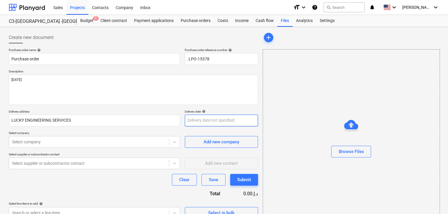
click at [195, 120] on body "Sales Projects Contacts Company Inbox format_size keyboard_arrow_down help sear…" at bounding box center [224, 107] width 448 height 214
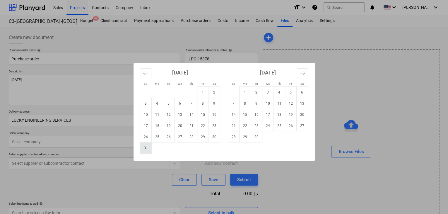
click at [149, 149] on td "31" at bounding box center [145, 147] width 11 height 11
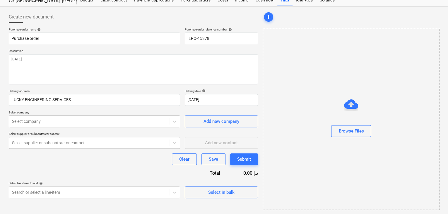
click at [80, 140] on body "Sales Projects Contacts Company Inbox format_size keyboard_arrow_down help sear…" at bounding box center [224, 87] width 448 height 214
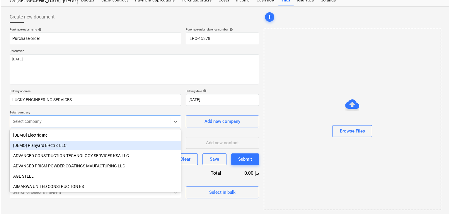
scroll to position [21, 0]
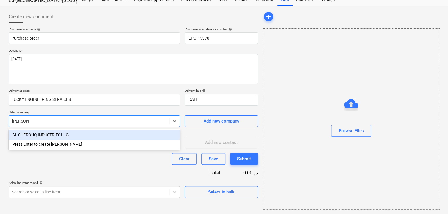
click at [80, 136] on div "AL SHEROUQ INDUSTRIES LLC" at bounding box center [94, 134] width 171 height 9
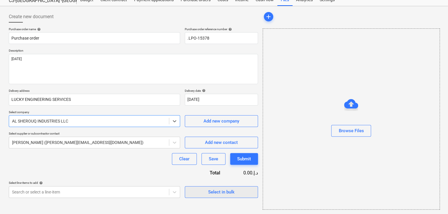
click at [190, 192] on button "Select in bulk" at bounding box center [221, 192] width 73 height 12
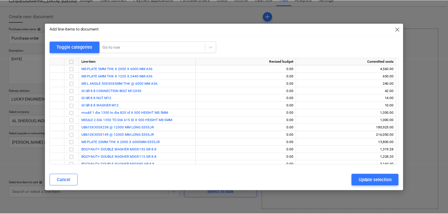
scroll to position [11, 0]
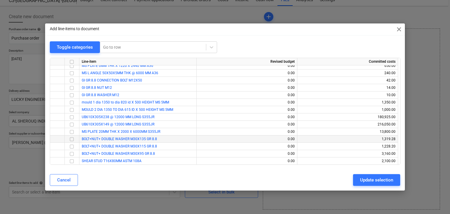
click at [70, 139] on input "checkbox" at bounding box center [71, 139] width 7 height 7
click at [71, 145] on input "checkbox" at bounding box center [71, 146] width 7 height 7
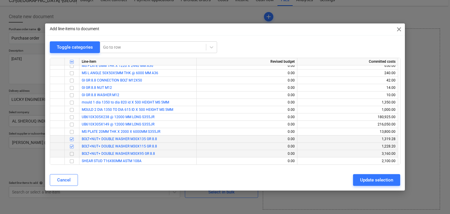
click at [71, 152] on input "checkbox" at bounding box center [71, 153] width 7 height 7
click at [70, 162] on input "checkbox" at bounding box center [71, 160] width 7 height 7
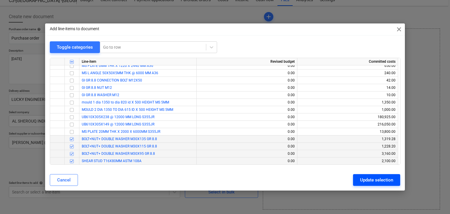
drag, startPoint x: 363, startPoint y: 182, endPoint x: 208, endPoint y: 194, distance: 156.2
click at [363, 182] on div "Update selection" at bounding box center [376, 180] width 33 height 8
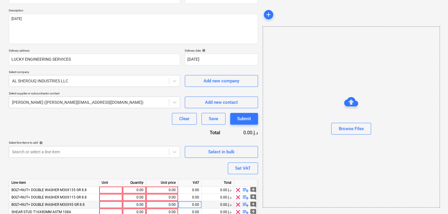
scroll to position [86, 0]
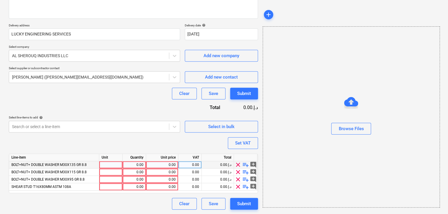
click at [109, 164] on div at bounding box center [110, 164] width 23 height 7
click at [105, 169] on div at bounding box center [110, 171] width 23 height 7
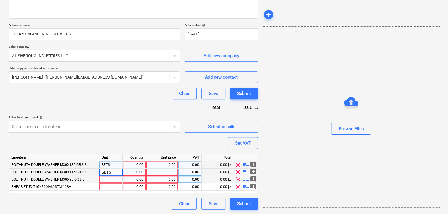
click at [104, 177] on div at bounding box center [110, 179] width 23 height 7
click at [107, 187] on div at bounding box center [110, 186] width 23 height 7
click at [133, 164] on div "0.00" at bounding box center [134, 164] width 18 height 7
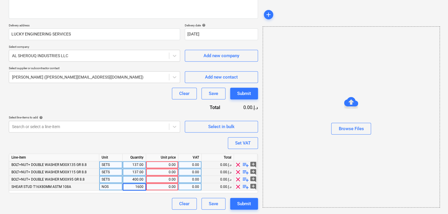
click at [164, 160] on div "Unit price" at bounding box center [162, 157] width 32 height 7
click at [162, 164] on div "0.00" at bounding box center [161, 164] width 27 height 7
click at [160, 164] on div "0.00" at bounding box center [161, 164] width 27 height 7
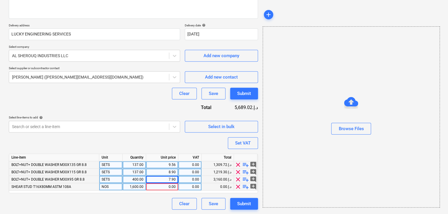
click at [166, 189] on div "0.00" at bounding box center [161, 186] width 27 height 7
click at [289, 141] on div "Browse Files" at bounding box center [351, 116] width 177 height 181
click at [247, 139] on div "Set VAT" at bounding box center [243, 143] width 16 height 8
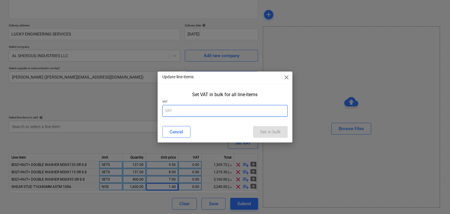
click at [214, 113] on input "text" at bounding box center [225, 111] width 126 height 12
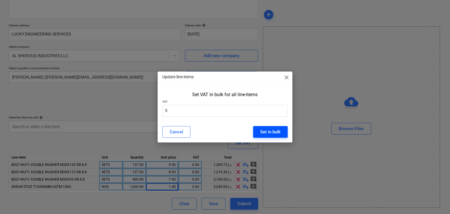
click at [275, 136] on button "Set in bulk" at bounding box center [270, 132] width 35 height 12
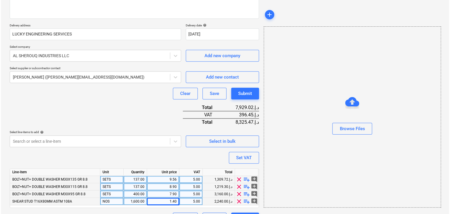
scroll to position [101, 0]
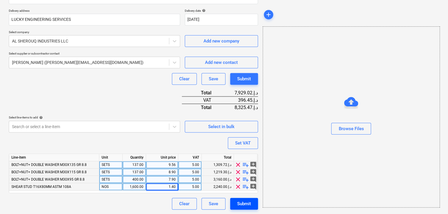
click at [240, 202] on div "Submit" at bounding box center [244, 204] width 14 height 8
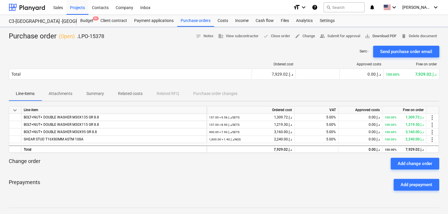
click at [375, 34] on span "save_alt Download PDF" at bounding box center [381, 36] width 32 height 7
click at [79, 11] on div "Projects" at bounding box center [77, 7] width 22 height 15
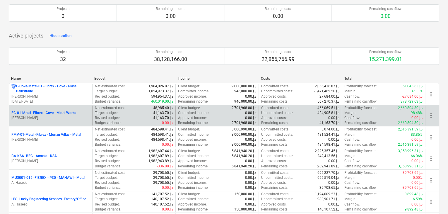
scroll to position [88, 0]
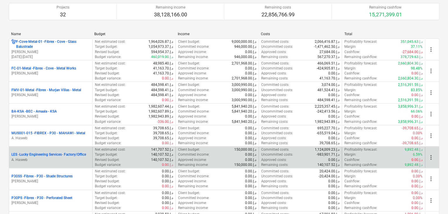
click at [58, 155] on p "LES - Lucky Engineering Services- Factory/Office" at bounding box center [48, 154] width 75 height 5
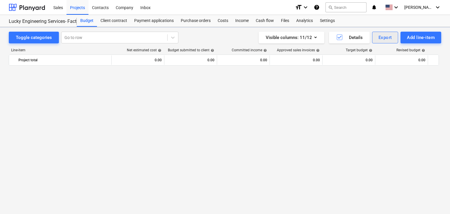
scroll to position [13666, 0]
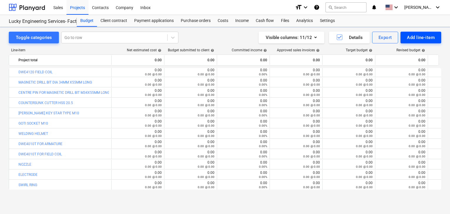
click at [413, 36] on div "Add line-item" at bounding box center [421, 38] width 28 height 8
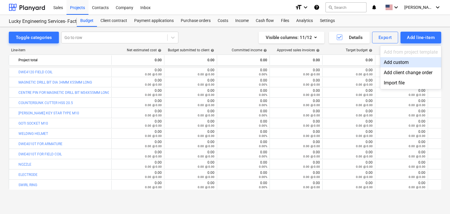
click at [399, 62] on div "Add custom" at bounding box center [410, 62] width 61 height 10
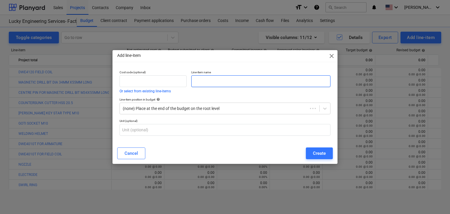
click at [205, 86] on input "text" at bounding box center [260, 81] width 139 height 12
paste input "DWE4010T FIELD COIL"
click at [313, 153] on div "Create" at bounding box center [319, 153] width 13 height 8
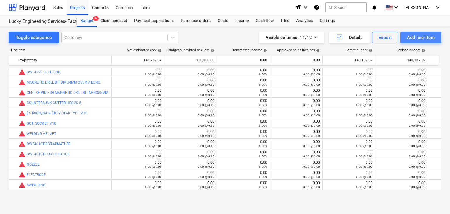
click at [416, 37] on div "Add line-item" at bounding box center [421, 38] width 28 height 8
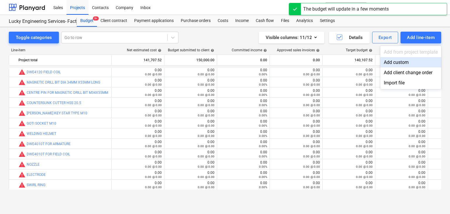
click at [403, 63] on div "Add custom" at bounding box center [410, 62] width 61 height 10
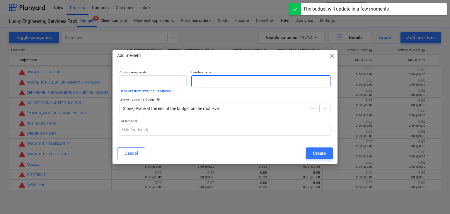
click at [210, 85] on input "text" at bounding box center [260, 81] width 139 height 12
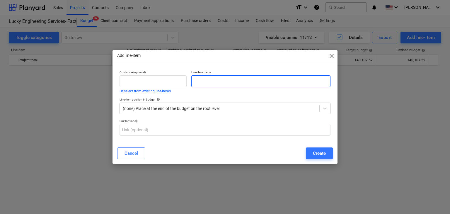
scroll to position [13666, 0]
paste input "DWD024 FIELD COIL"
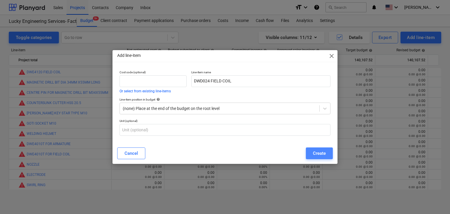
click at [321, 151] on div "Create" at bounding box center [319, 153] width 13 height 8
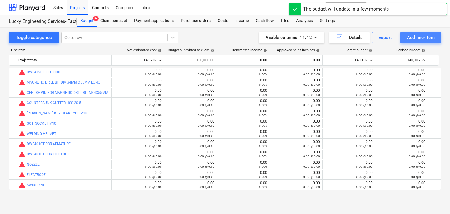
click at [414, 37] on div "Add line-item" at bounding box center [421, 38] width 28 height 8
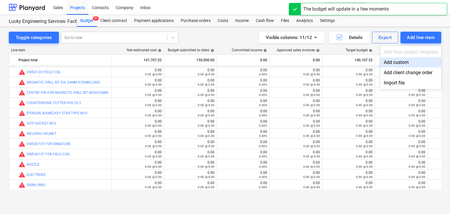
click at [399, 60] on div "Add custom" at bounding box center [410, 62] width 61 height 10
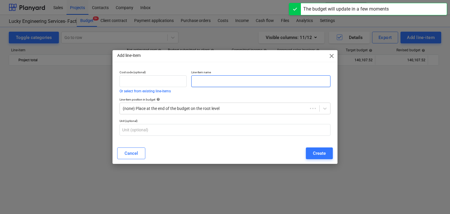
scroll to position [13666, 0]
drag, startPoint x: 224, startPoint y: 82, endPoint x: 151, endPoint y: 148, distance: 98.4
click at [220, 85] on input "text" at bounding box center [260, 81] width 139 height 12
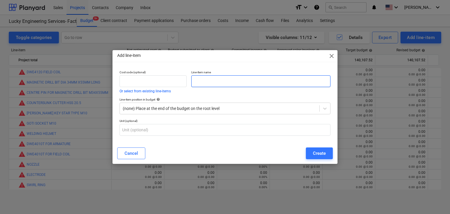
paste input "DWD024 ARMATURE"
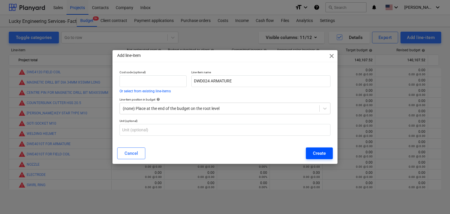
click at [323, 153] on div "Create" at bounding box center [319, 153] width 13 height 8
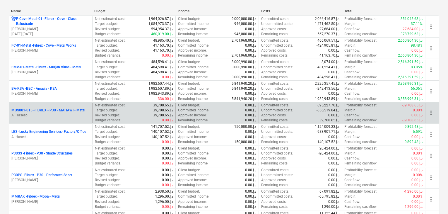
scroll to position [146, 0]
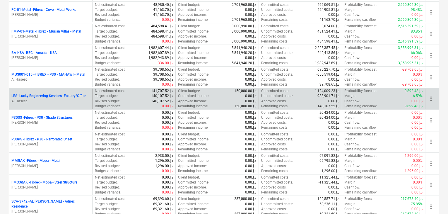
click at [66, 102] on p "A. Haseeb" at bounding box center [50, 101] width 78 height 5
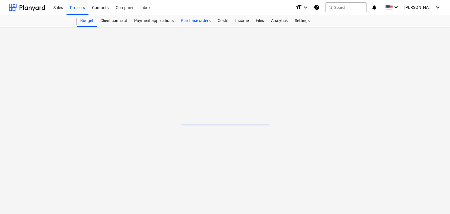
click at [189, 20] on div "Purchase orders" at bounding box center [195, 21] width 37 height 12
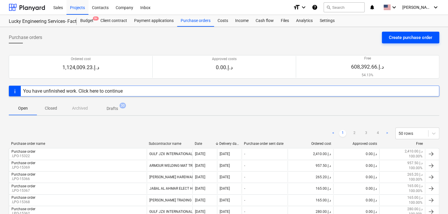
click at [396, 41] on div "Create purchase order" at bounding box center [410, 38] width 43 height 8
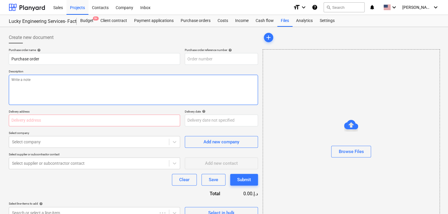
click at [224, 75] on textarea at bounding box center [133, 90] width 249 height 30
type textarea "x"
type input "LES-PO-498"
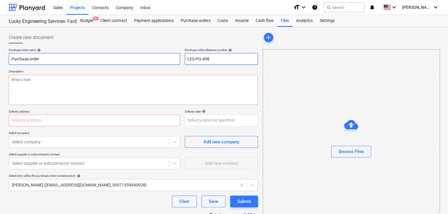
drag, startPoint x: 219, startPoint y: 60, endPoint x: 164, endPoint y: 56, distance: 54.3
click at [164, 56] on div "Purchase order name help Purchase order Purchase order reference number help LE…" at bounding box center [133, 56] width 249 height 17
type textarea "x"
type input "."
type textarea "x"
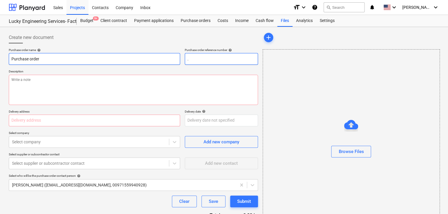
type input ".L"
type textarea "x"
type input ".LP"
type textarea "x"
type input ".LPO"
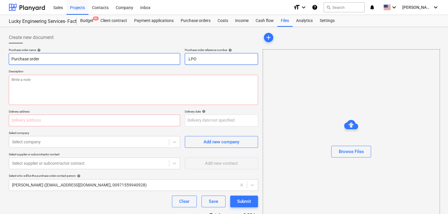
type textarea "x"
type input ".LPO-"
type textarea "x"
type input ".LPO-1"
type textarea "x"
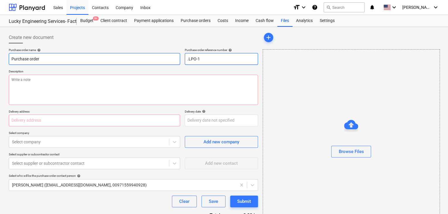
type input ".LPO-15"
type textarea "x"
type input ".LPO-153"
type textarea "x"
type input ".LPO-1538"
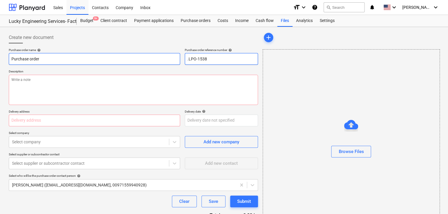
type textarea "x"
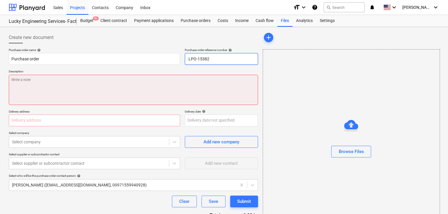
type input ".LPO-15382"
click at [30, 84] on textarea at bounding box center [133, 90] width 249 height 30
type textarea "x"
type textarea "2"
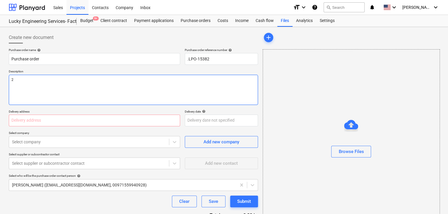
type textarea "x"
type textarea "24"
type textarea "x"
type textarea "24/"
type textarea "x"
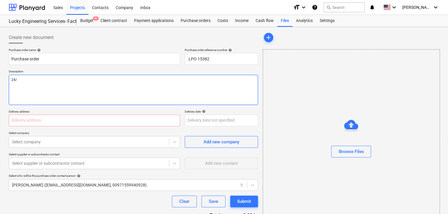
type textarea "24/A"
type textarea "x"
type textarea "24/AU"
type textarea "x"
type textarea "24/AUG"
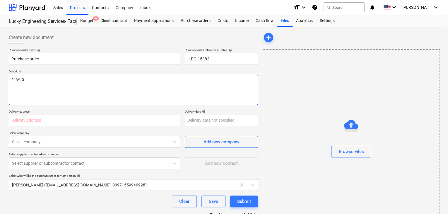
type textarea "x"
type textarea "24/AUG/"
type textarea "x"
type textarea "24/[DATE]"
type textarea "x"
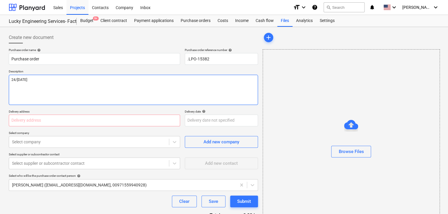
type textarea "[DATE]"
type textarea "x"
type textarea "[DATE]"
type textarea "x"
type textarea "[DATE]"
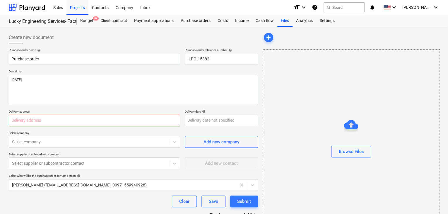
click at [21, 119] on input "text" at bounding box center [94, 120] width 171 height 12
type textarea "x"
type input "L"
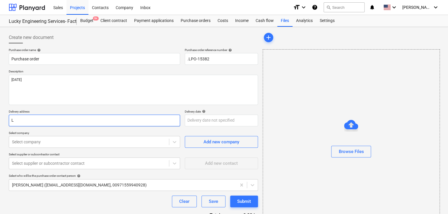
type textarea "x"
type input "LU"
type textarea "x"
type input "LUC"
type textarea "x"
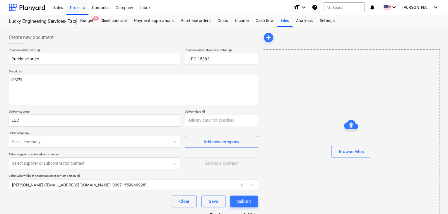
type input "LUCK"
type textarea "x"
type input "LUCKY"
type textarea "x"
type input "LUCKY"
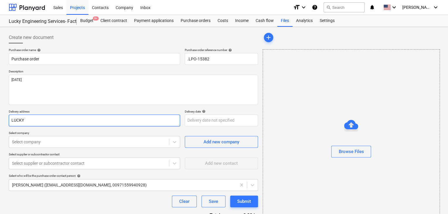
type textarea "x"
type input "LUCKY E"
type textarea "x"
type input "LUCKY EN"
type textarea "x"
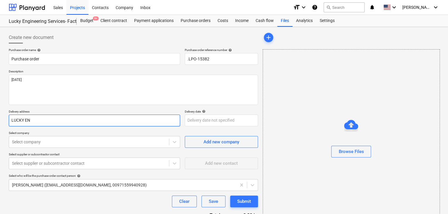
type input "LUCKY ENG"
type textarea "x"
type input "LUCKY ENGI"
type textarea "x"
type input "LUCKY ENGIN"
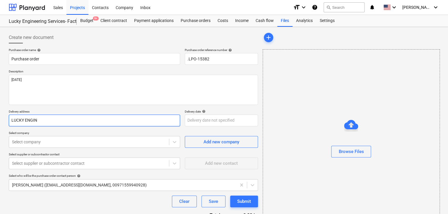
type textarea "x"
type input "LUCKY ENGINE"
type textarea "x"
type input "LUCKY ENGINEE"
type textarea "x"
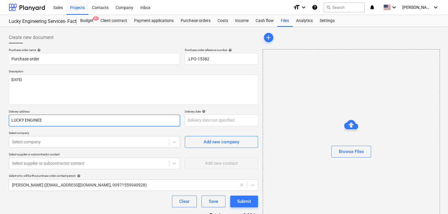
type input "LUCKY ENGINEER"
type textarea "x"
type input "LUCKY ENGINEERI"
type textarea "x"
type input "LUCKY ENGINEERIN"
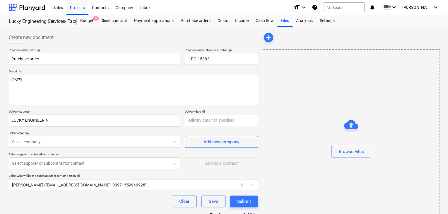
type textarea "x"
type input "LUCKY ENGINEERING"
type textarea "x"
type input "LUCKY ENGINEERING"
type textarea "x"
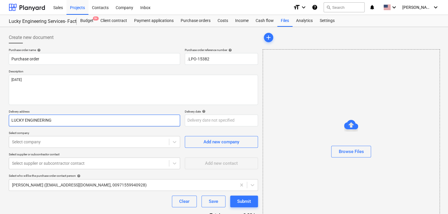
type input "LUCKY ENGINEERING S"
type textarea "x"
type input "LUCKY ENGINEERING SE"
type textarea "x"
type input "LUCKY ENGINEERING SER"
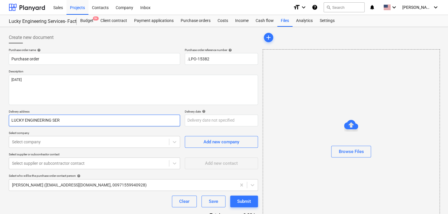
type textarea "x"
type input "LUCKY ENGINEERING SERV"
type textarea "x"
type input "LUCKY ENGINEERING SERVI"
type textarea "x"
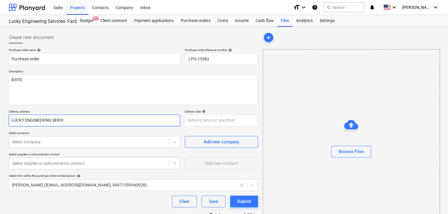
type input "LUCKY ENGINEERING SERVIC"
type textarea "x"
type input "LUCKY ENGINEERING SERVICE"
type textarea "x"
type input "LUCKY ENGINEERING SERVICES"
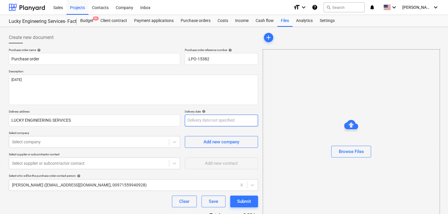
click at [197, 116] on body "Sales Projects Contacts Company Inbox format_size keyboard_arrow_down help sear…" at bounding box center [224, 107] width 448 height 214
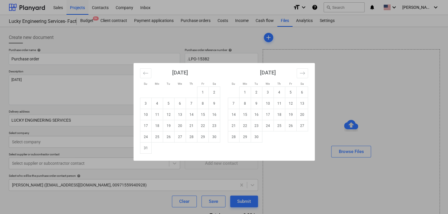
drag, startPoint x: 147, startPoint y: 147, endPoint x: 144, endPoint y: 147, distance: 3.3
click at [147, 147] on td "31" at bounding box center [145, 147] width 11 height 11
type textarea "x"
type input "[DATE]"
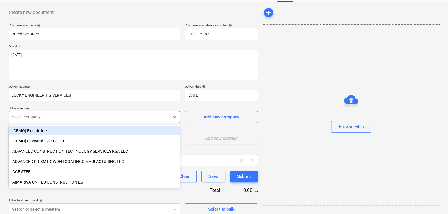
click at [84, 141] on body "Sales Projects Contacts Company Inbox format_size keyboard_arrow_down help sear…" at bounding box center [224, 82] width 448 height 214
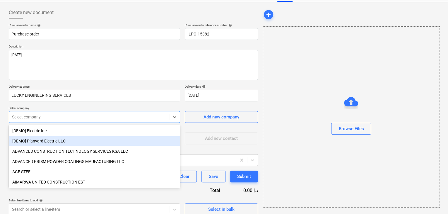
scroll to position [27, 0]
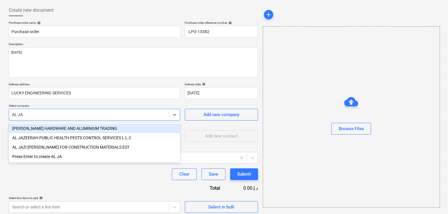
type input "AL JAW"
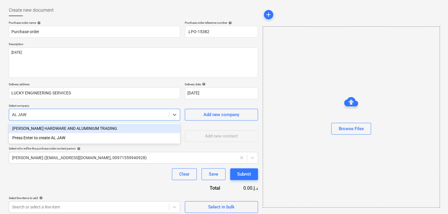
click at [94, 130] on div "[PERSON_NAME] HARDWARE AND ALUMINIUM TRADING" at bounding box center [94, 128] width 171 height 9
type textarea "x"
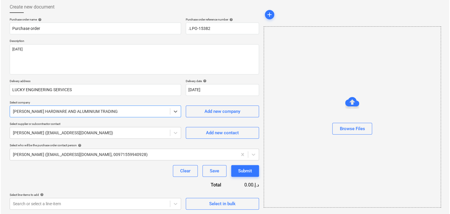
scroll to position [30, 0]
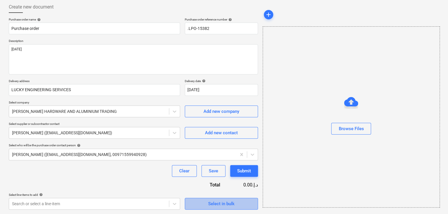
click at [200, 204] on span "Select in bulk" at bounding box center [221, 204] width 59 height 8
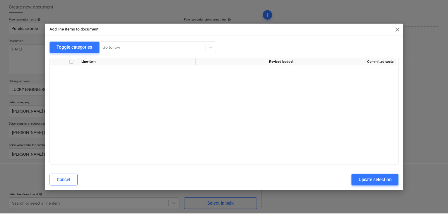
scroll to position [11703, 0]
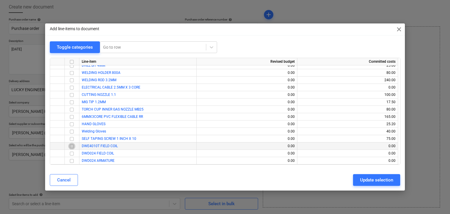
click at [71, 146] on input "checkbox" at bounding box center [71, 146] width 7 height 7
click at [72, 154] on input "checkbox" at bounding box center [71, 153] width 7 height 7
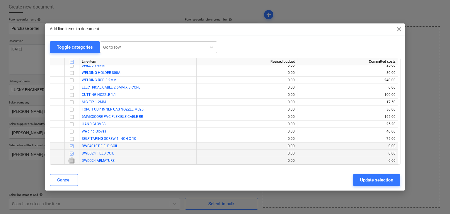
click at [70, 159] on input "checkbox" at bounding box center [71, 160] width 7 height 7
click at [358, 180] on button "Update selection" at bounding box center [376, 180] width 47 height 12
type textarea "x"
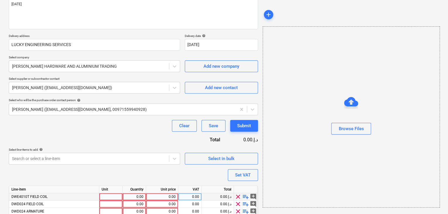
scroll to position [100, 0]
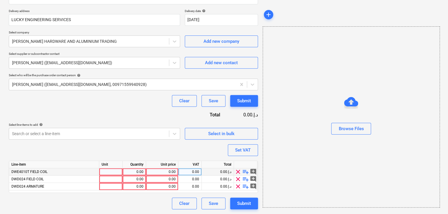
click at [104, 170] on div at bounding box center [110, 171] width 23 height 7
type input "NO"
type textarea "x"
type input "NO"
type textarea "x"
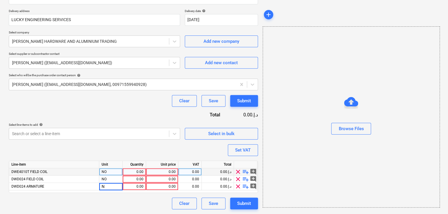
type input "NO"
type textarea "x"
click at [133, 174] on div "0.00" at bounding box center [134, 171] width 18 height 7
type input "1"
type textarea "x"
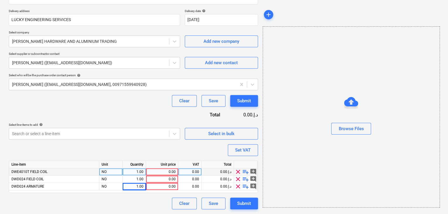
click at [165, 172] on div "0.00" at bounding box center [161, 171] width 27 height 7
type input "53"
type textarea "x"
type input "48"
type textarea "x"
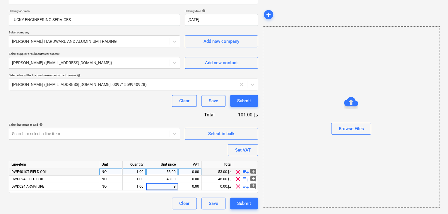
type input "93"
type textarea "x"
drag, startPoint x: 291, startPoint y: 146, endPoint x: 285, endPoint y: 150, distance: 7.4
click at [290, 147] on div "Browse Files" at bounding box center [351, 116] width 177 height 181
click at [248, 151] on div "Set VAT" at bounding box center [243, 150] width 16 height 8
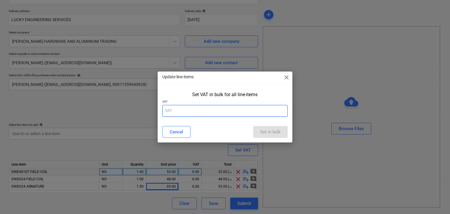
click at [204, 115] on input "text" at bounding box center [225, 111] width 126 height 12
type input "5"
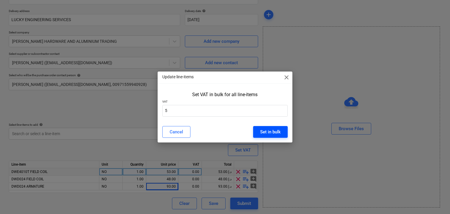
click at [275, 133] on div "Set in bulk" at bounding box center [270, 132] width 20 height 8
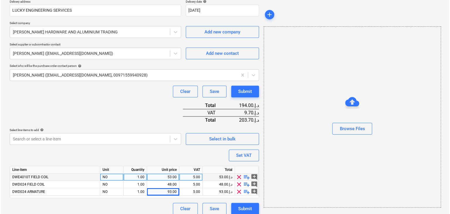
scroll to position [115, 0]
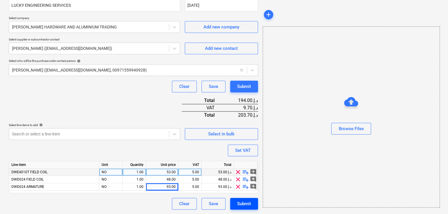
click at [243, 202] on div "Submit" at bounding box center [244, 204] width 14 height 8
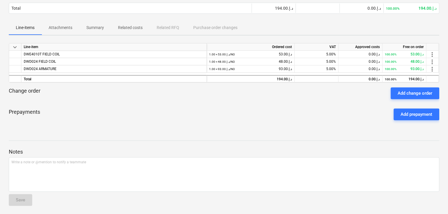
scroll to position [67, 0]
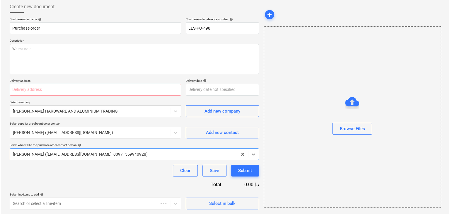
scroll to position [30, 0]
click at [50, 86] on input "text" at bounding box center [94, 90] width 171 height 12
type textarea "x"
type input "L"
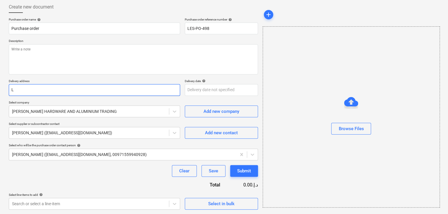
type textarea "x"
type input "LU"
type textarea "x"
type input "LUC"
type textarea "x"
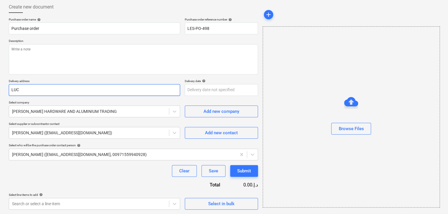
type input "LUCK"
type textarea "x"
type input "LUCKY"
type textarea "x"
type input "LUCKY"
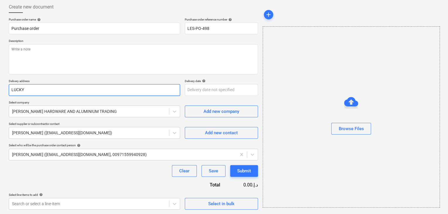
type textarea "x"
type input "LUCKY E"
type textarea "x"
type input "LUCKY EN"
type textarea "x"
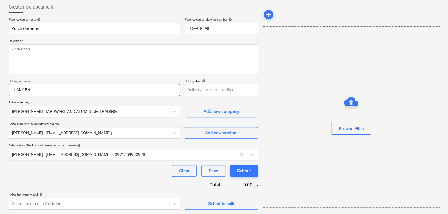
type input "LUCKY ENG"
type textarea "x"
type input "LUCKY ENGI"
type textarea "x"
type input "LUCKY ENGIN"
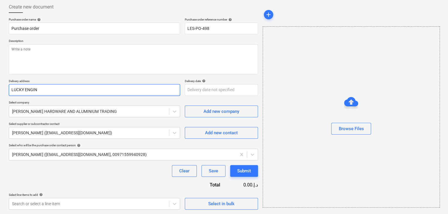
type textarea "x"
type input "LUCKY ENGINE"
type textarea "x"
type input "LUCKY ENGINEE"
type textarea "x"
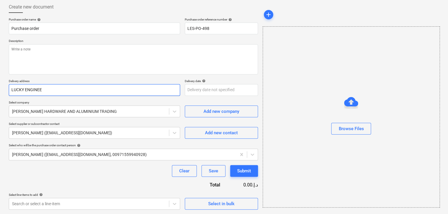
type input "LUCKY ENGINEER"
type textarea "x"
type input "LUCKY ENGINEERI"
type textarea "x"
type input "LUCKY ENGINEERIN"
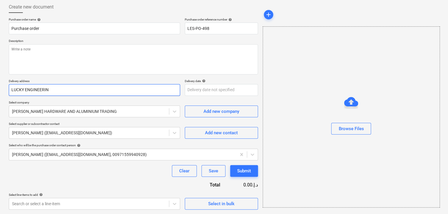
type textarea "x"
type input "LUCKY ENGINEERING"
type textarea "x"
type input "LUCKY ENGINEERING"
type textarea "x"
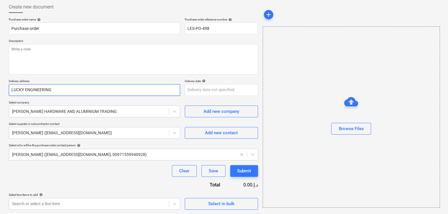
type input "LUCKY ENGINEERING S"
type textarea "x"
type input "LUCKY ENGINEERING SE"
type textarea "x"
type input "LUCKY ENGINEERING SER"
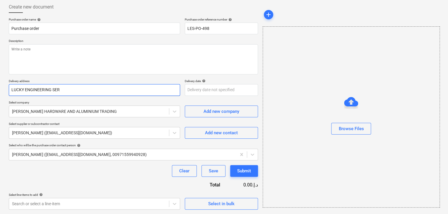
type textarea "x"
type input "LUCKY ENGINEERING SERV"
type textarea "x"
type input "LUCKY ENGINEERING SERVIC"
type textarea "x"
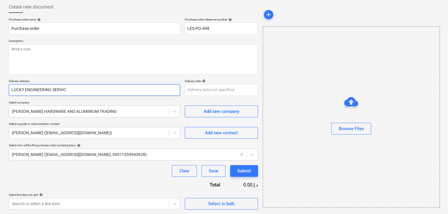
type input "LUCKY ENGINEERING SERVICE"
type textarea "x"
type input "LUCKY ENGINEERING SERVICES"
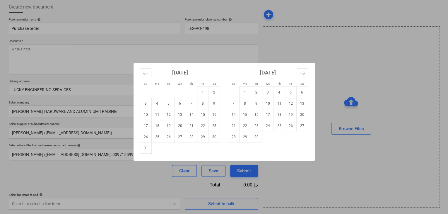
drag, startPoint x: 194, startPoint y: 94, endPoint x: 180, endPoint y: 112, distance: 22.9
click at [194, 94] on body "Sales Projects Contacts Company Inbox format_size keyboard_arrow_down help sear…" at bounding box center [224, 77] width 448 height 214
drag, startPoint x: 149, startPoint y: 150, endPoint x: 61, endPoint y: 82, distance: 110.8
click at [146, 149] on td "31" at bounding box center [145, 147] width 11 height 11
type textarea "x"
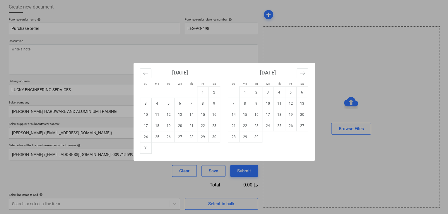
type input "[DATE]"
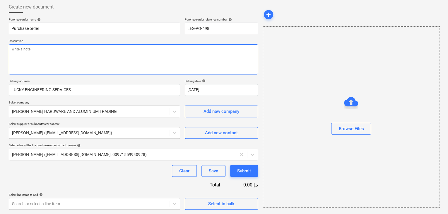
click at [55, 58] on textarea at bounding box center [133, 59] width 249 height 30
type textarea "x"
type textarea "2"
type textarea "x"
type textarea "24"
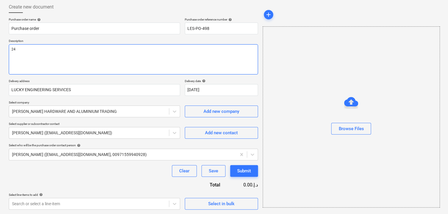
type textarea "x"
type textarea "24/"
type textarea "x"
type textarea "24/A"
type textarea "x"
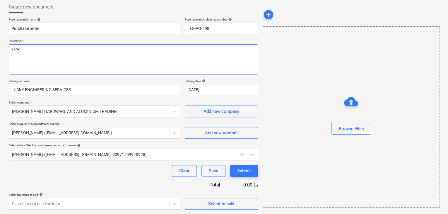
type textarea "24/AU"
type textarea "x"
type textarea "24/AUG"
type textarea "x"
type textarea "24/AUG/"
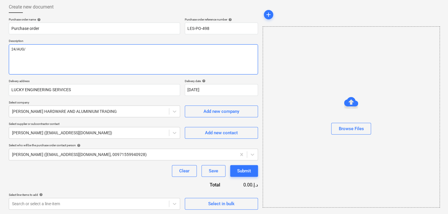
type textarea "x"
type textarea "24/[DATE]"
type textarea "x"
type textarea "[DATE]"
type textarea "x"
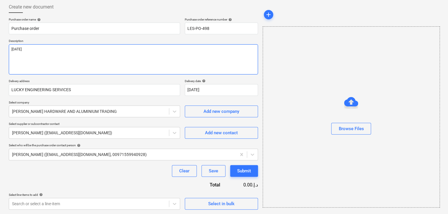
type textarea "[DATE]"
type textarea "x"
type textarea "[DATE]"
type textarea "x"
type textarea "[DATE]"
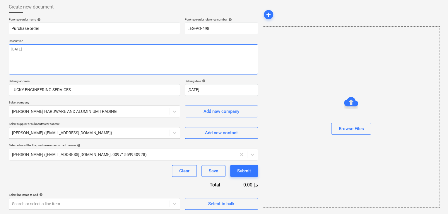
type textarea "x"
type textarea "[DATE]"
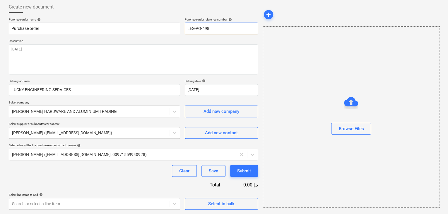
drag, startPoint x: 215, startPoint y: 26, endPoint x: 148, endPoint y: 14, distance: 68.6
click at [148, 14] on div "Create new document Purchase order name help Purchase order Purchase order refe…" at bounding box center [133, 105] width 249 height 208
type textarea "x"
type input "LES-PO-499"
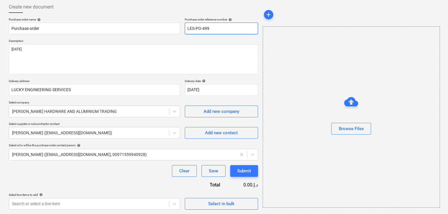
type textarea "x"
drag, startPoint x: 208, startPoint y: 28, endPoint x: 175, endPoint y: 27, distance: 33.1
click at [175, 27] on div "Purchase order name help Purchase order Purchase order reference number help LE…" at bounding box center [133, 26] width 249 height 17
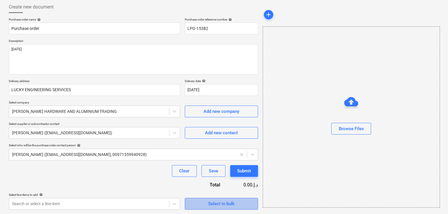
drag, startPoint x: 206, startPoint y: 207, endPoint x: 206, endPoint y: 202, distance: 5.6
click at [206, 202] on button "Select in bulk" at bounding box center [221, 204] width 73 height 12
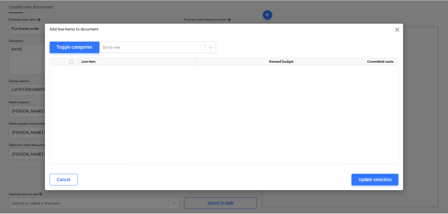
scroll to position [11703, 0]
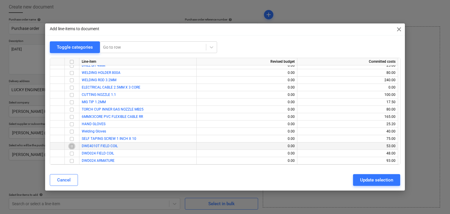
click at [71, 147] on input "checkbox" at bounding box center [71, 146] width 7 height 7
drag, startPoint x: 71, startPoint y: 147, endPoint x: 71, endPoint y: 152, distance: 5.0
click at [71, 152] on input "checkbox" at bounding box center [71, 153] width 7 height 7
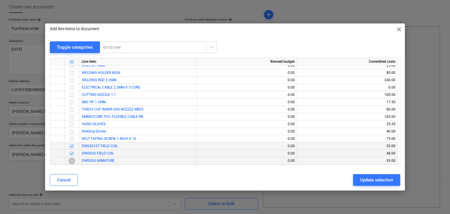
click at [71, 159] on input "checkbox" at bounding box center [71, 160] width 7 height 7
click at [373, 175] on button "Update selection" at bounding box center [376, 180] width 47 height 12
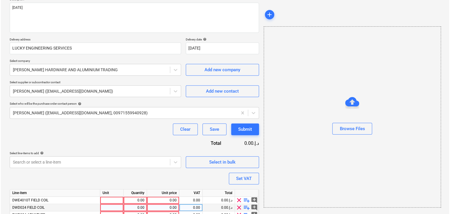
scroll to position [89, 0]
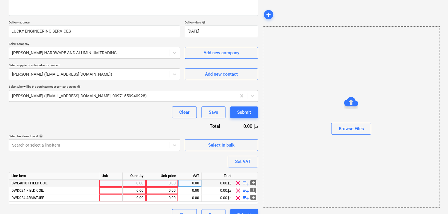
click at [111, 182] on div at bounding box center [110, 182] width 23 height 7
click at [107, 187] on div at bounding box center [110, 190] width 23 height 7
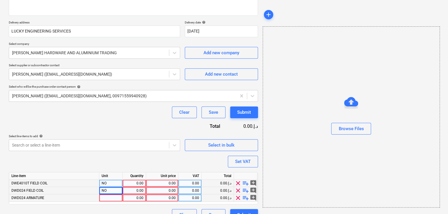
click at [104, 198] on div at bounding box center [110, 197] width 23 height 7
click at [134, 181] on div "0.00" at bounding box center [134, 182] width 18 height 7
click at [163, 181] on div "0.00" at bounding box center [161, 182] width 27 height 7
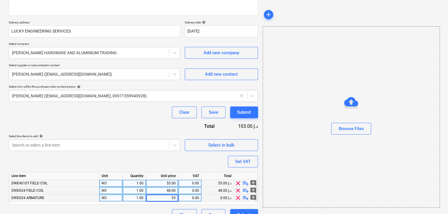
click at [291, 179] on div "Browse Files" at bounding box center [351, 116] width 177 height 181
click at [244, 160] on div "Set VAT" at bounding box center [243, 161] width 16 height 8
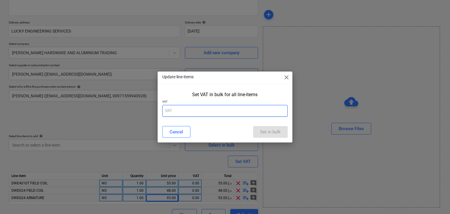
click at [197, 110] on input "text" at bounding box center [225, 111] width 126 height 12
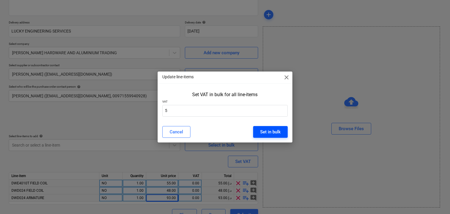
click at [263, 134] on div "Set in bulk" at bounding box center [270, 132] width 20 height 8
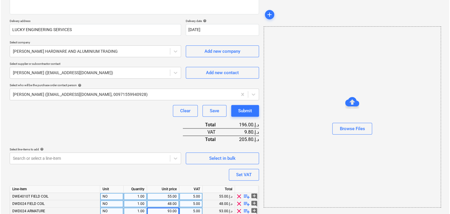
scroll to position [115, 0]
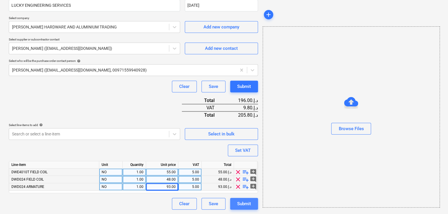
click at [245, 202] on div "Submit" at bounding box center [244, 204] width 14 height 8
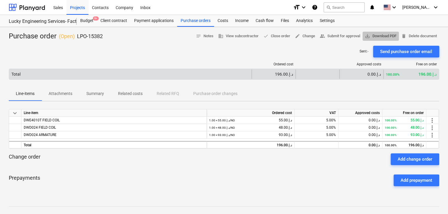
click at [382, 33] on span "save_alt Download PDF" at bounding box center [381, 36] width 32 height 7
